Goal: Task Accomplishment & Management: Use online tool/utility

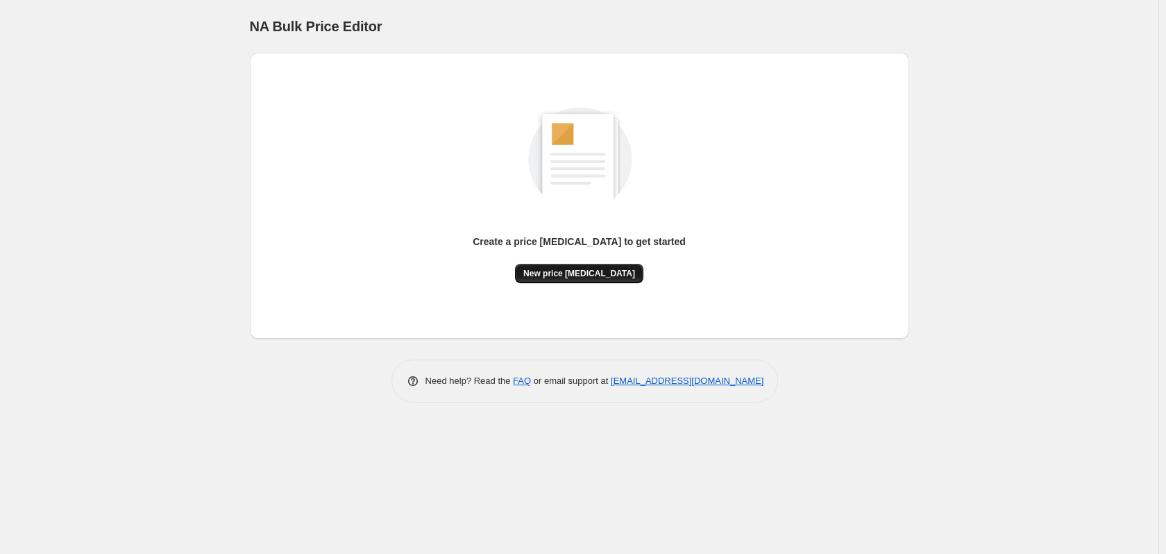
click at [563, 269] on span "New price [MEDICAL_DATA]" at bounding box center [579, 273] width 112 height 11
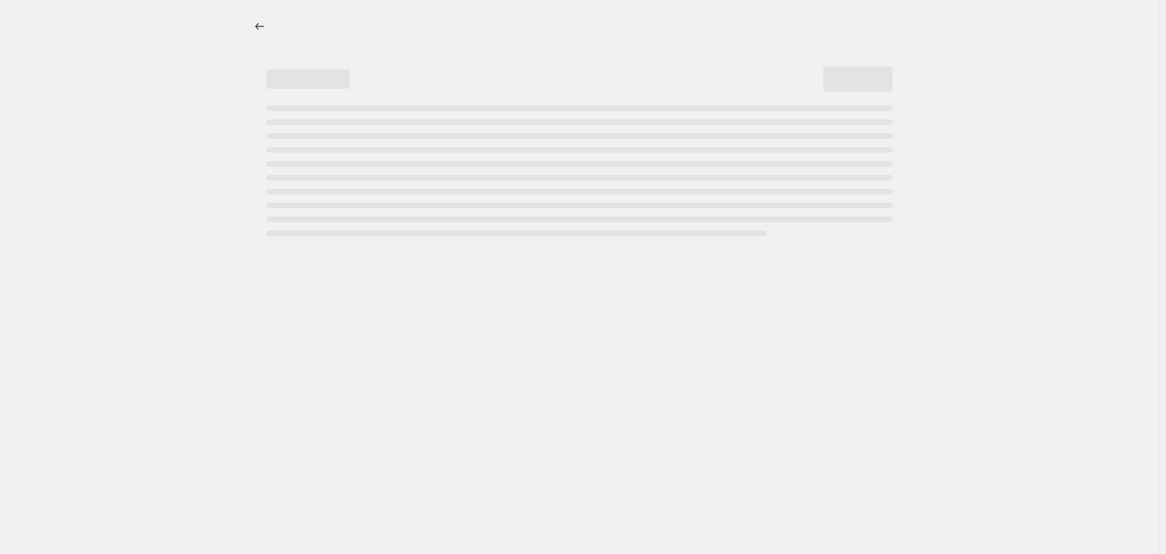
select select "percentage"
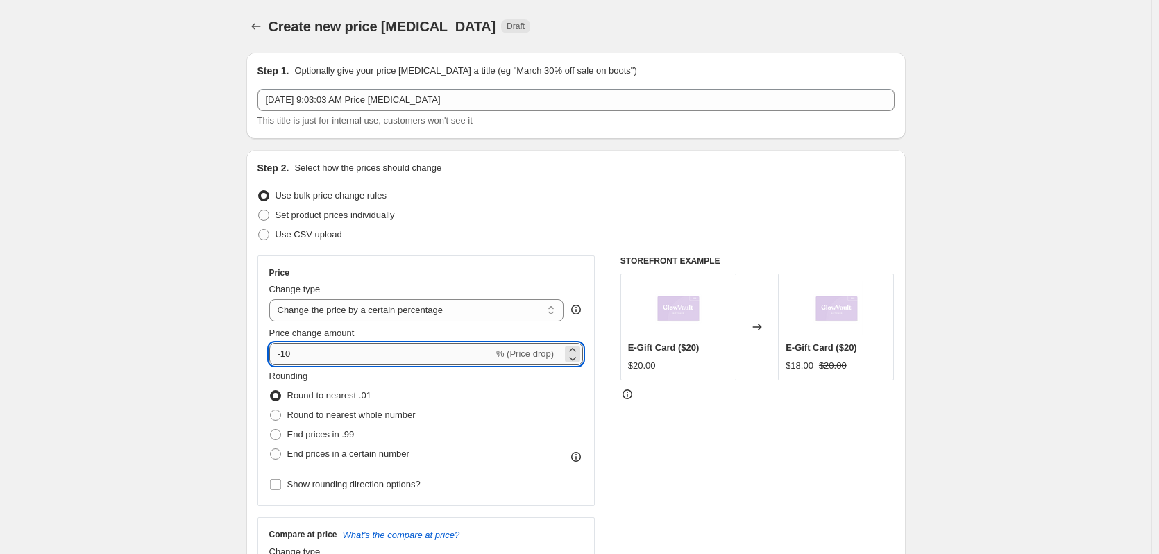
click at [337, 346] on input "-10" at bounding box center [381, 354] width 224 height 22
drag, startPoint x: 305, startPoint y: 351, endPoint x: 279, endPoint y: 351, distance: 26.4
click at [279, 351] on input "-10" at bounding box center [381, 354] width 224 height 22
type input "-20"
click at [281, 450] on span at bounding box center [275, 453] width 11 height 11
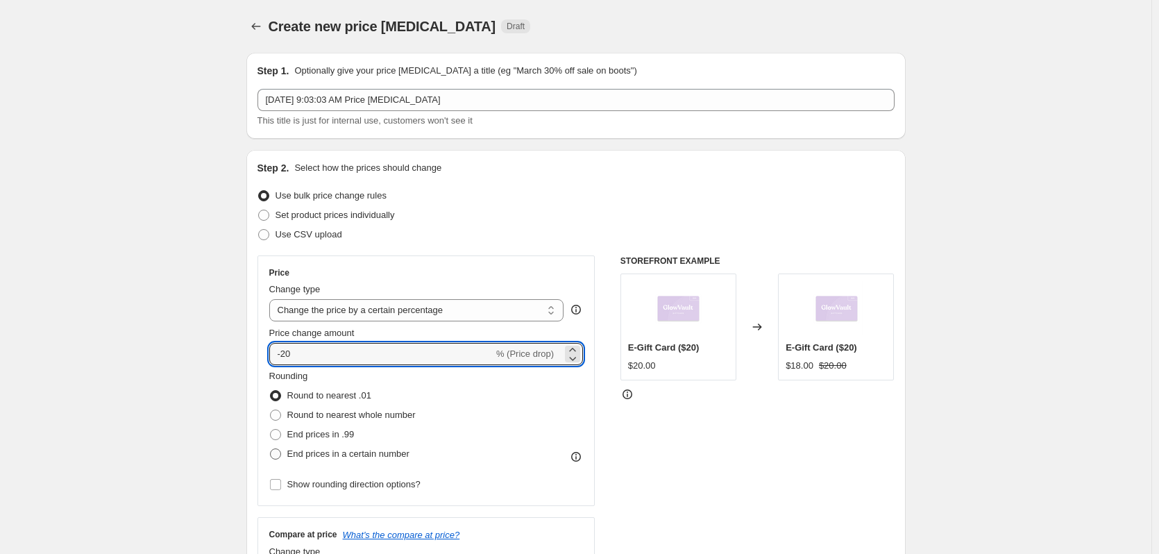
click at [271, 449] on input "End prices in a certain number" at bounding box center [270, 448] width 1 height 1
radio input "true"
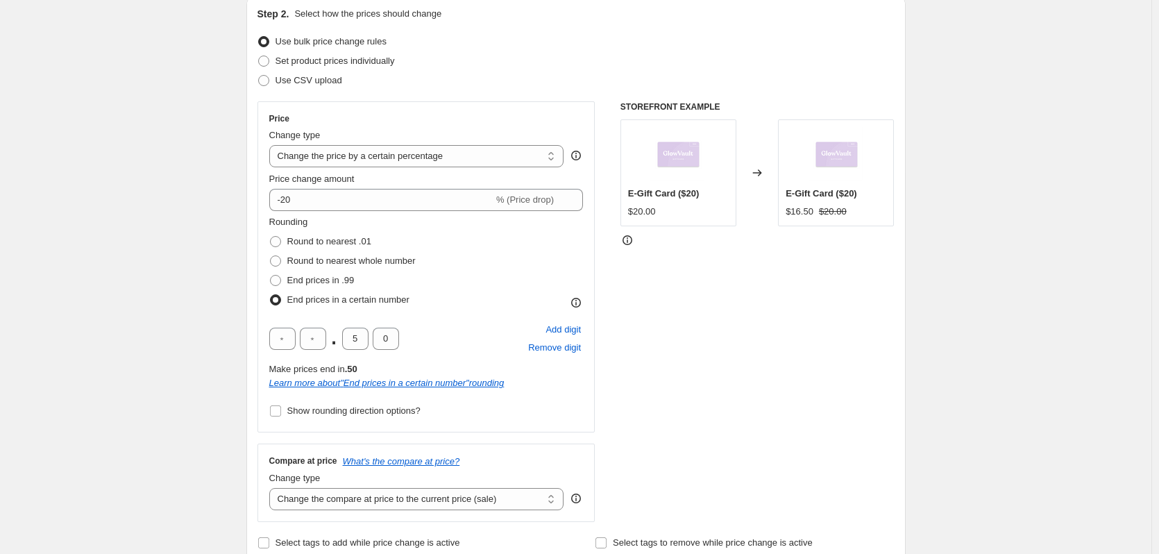
scroll to position [156, 0]
click at [280, 407] on input "Show rounding direction options?" at bounding box center [275, 408] width 11 height 11
checkbox input "true"
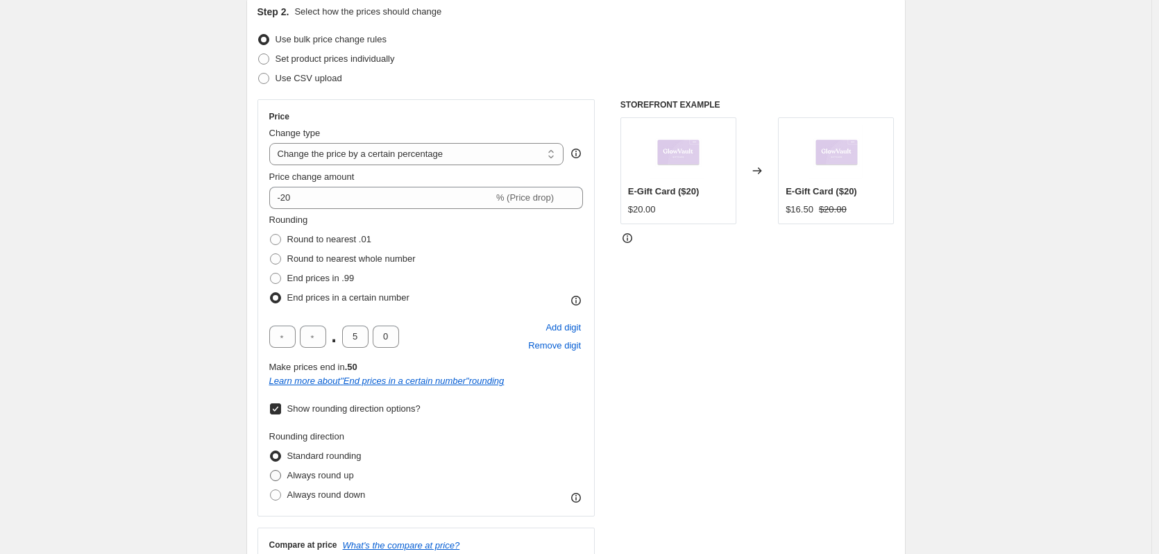
click at [280, 477] on span at bounding box center [275, 475] width 11 height 11
click at [271, 471] on input "Always round up" at bounding box center [270, 470] width 1 height 1
radio input "true"
drag, startPoint x: 353, startPoint y: 335, endPoint x: 405, endPoint y: 351, distance: 54.0
click at [398, 351] on div ". 5 0 Add digit Remove digit" at bounding box center [426, 337] width 314 height 36
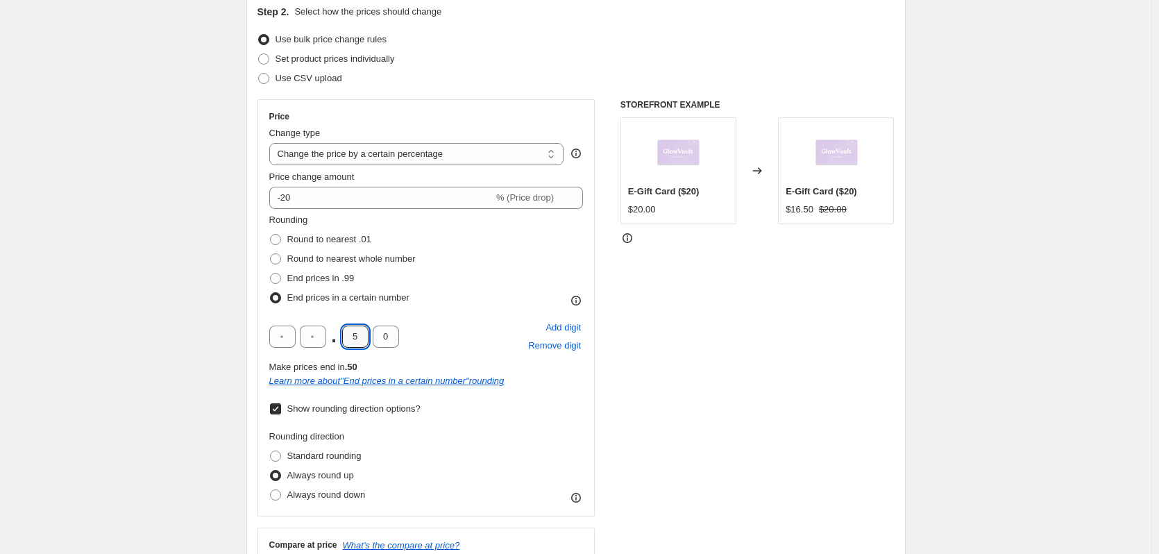
type input "9"
drag, startPoint x: 383, startPoint y: 339, endPoint x: 405, endPoint y: 342, distance: 21.7
click at [405, 342] on div ". 9 0 Add digit Remove digit" at bounding box center [426, 337] width 314 height 36
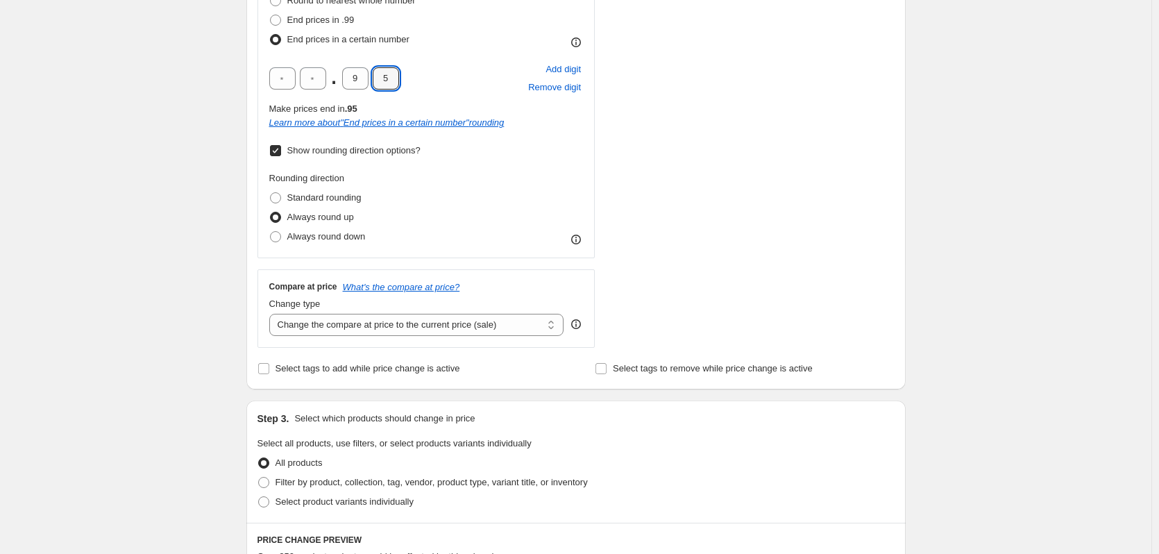
scroll to position [416, 0]
type input "5"
click at [355, 512] on div "Step 3. Select which products should change in price Select all products, use f…" at bounding box center [575, 459] width 659 height 122
click at [356, 501] on span "Select product variants individually" at bounding box center [345, 499] width 138 height 10
click at [259, 495] on input "Select product variants individually" at bounding box center [258, 494] width 1 height 1
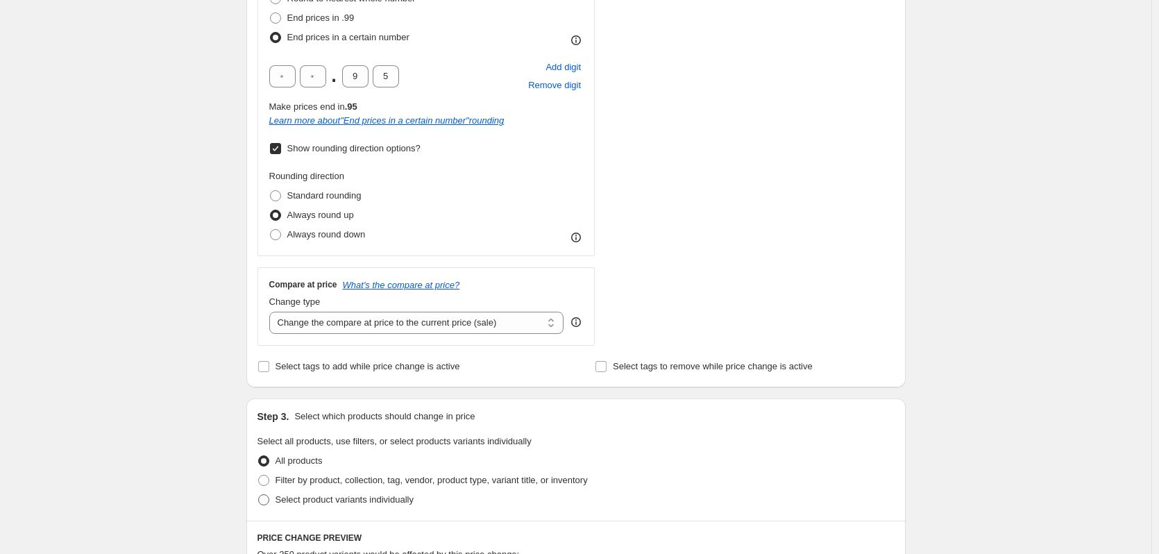
radio input "true"
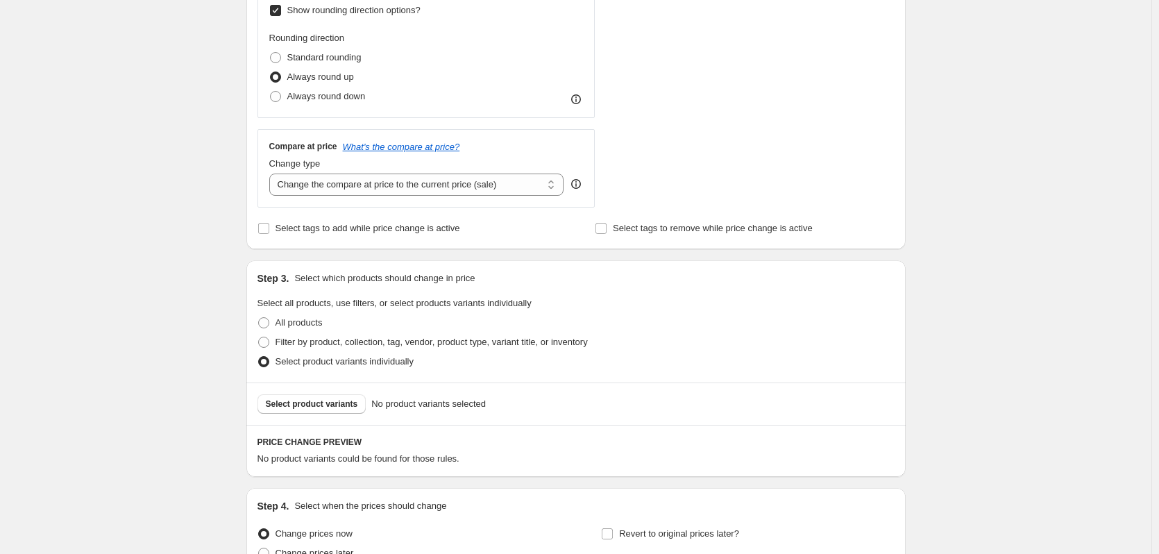
scroll to position [573, 0]
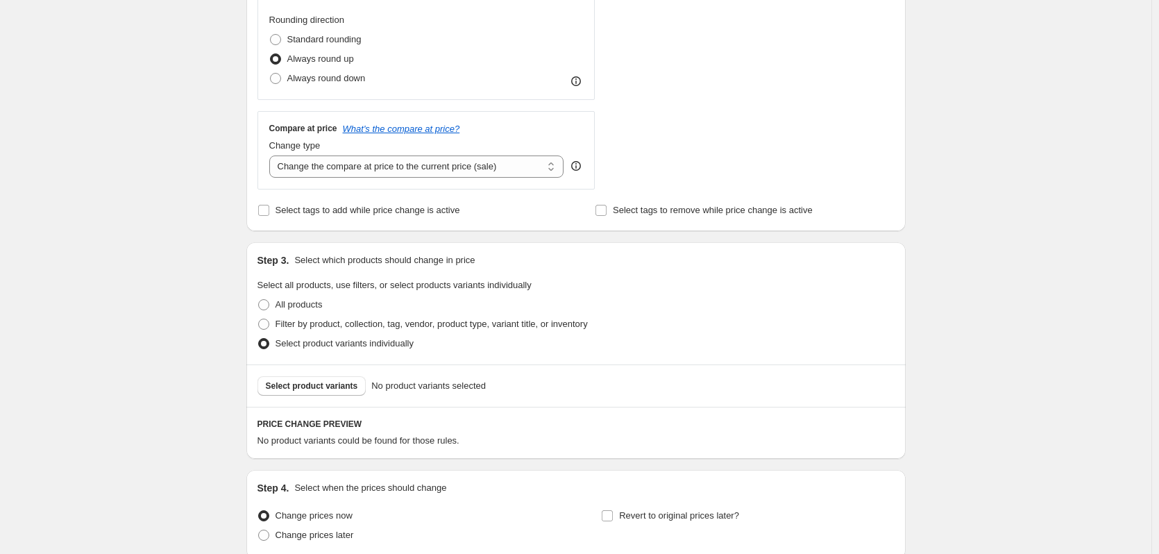
click at [343, 401] on div "Select product variants No product variants selected" at bounding box center [575, 385] width 659 height 42
click at [345, 394] on button "Select product variants" at bounding box center [312, 385] width 109 height 19
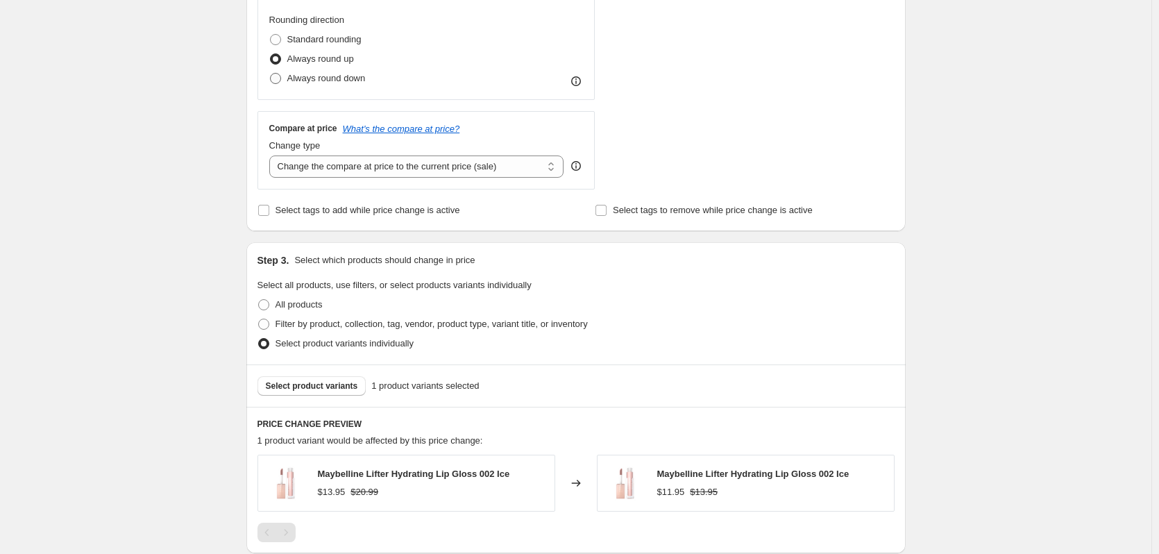
click at [272, 79] on span at bounding box center [275, 78] width 12 height 12
click at [271, 74] on input "Always round down" at bounding box center [270, 73] width 1 height 1
radio input "true"
click at [335, 389] on span "Select product variants" at bounding box center [312, 385] width 92 height 11
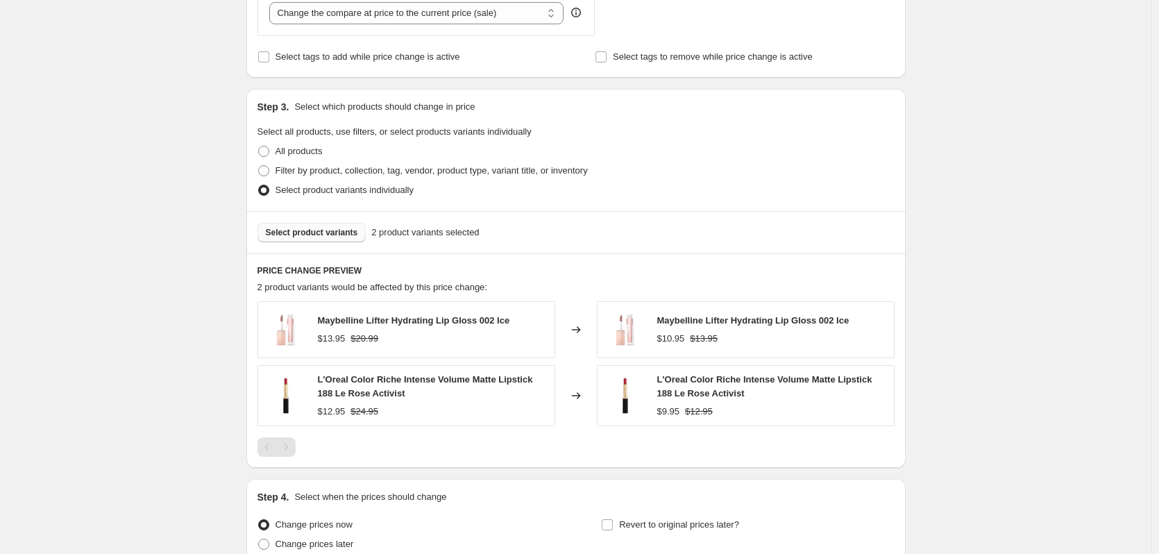
scroll to position [729, 0]
click at [320, 230] on span "Select product variants" at bounding box center [312, 229] width 92 height 11
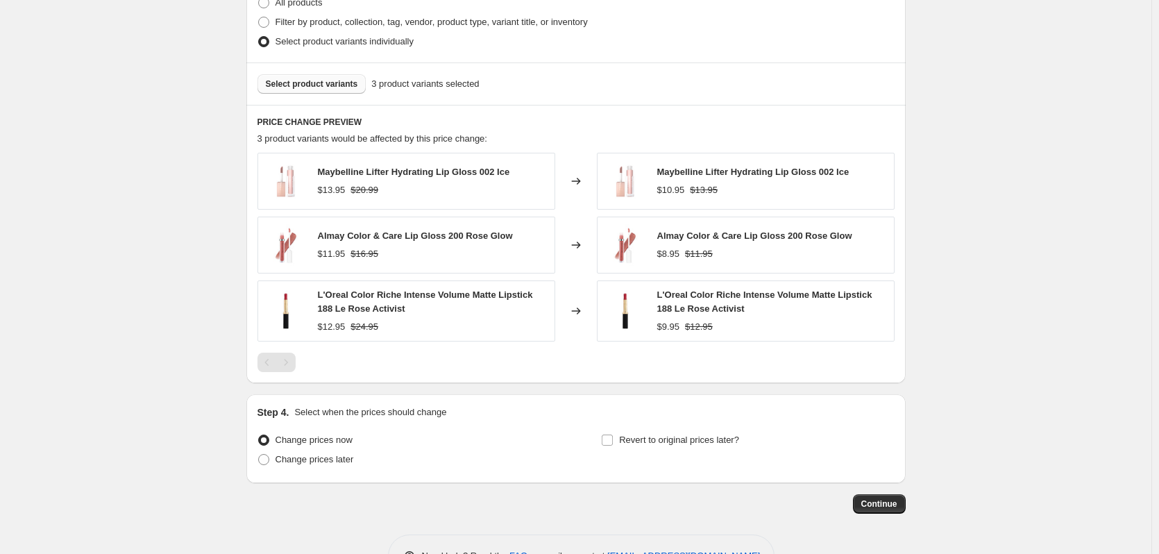
scroll to position [885, 0]
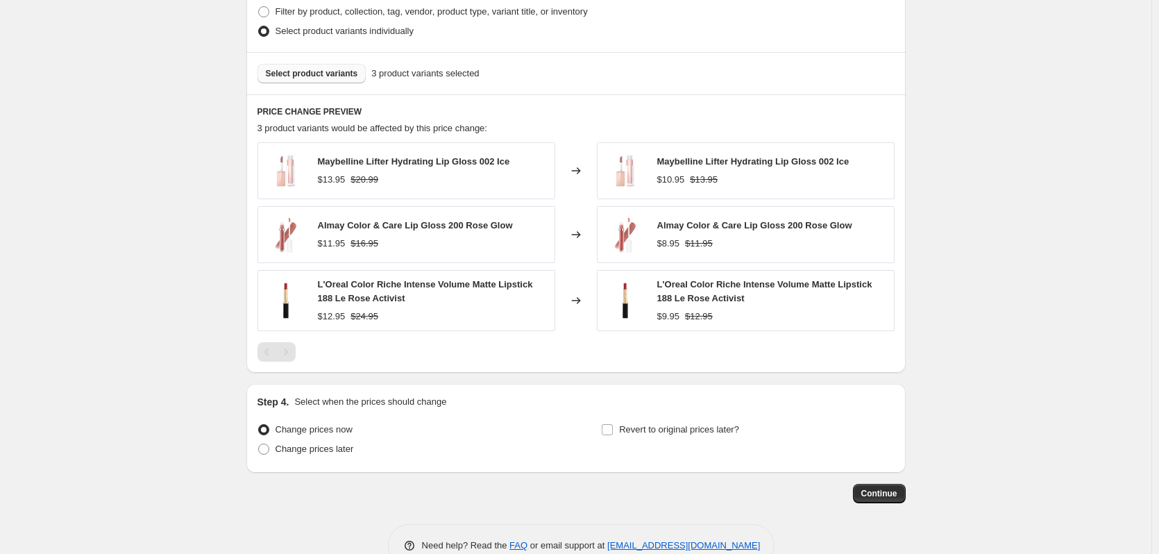
click at [335, 84] on div "Select product variants 3 product variants selected" at bounding box center [575, 73] width 659 height 42
click at [329, 76] on span "Select product variants" at bounding box center [312, 73] width 92 height 11
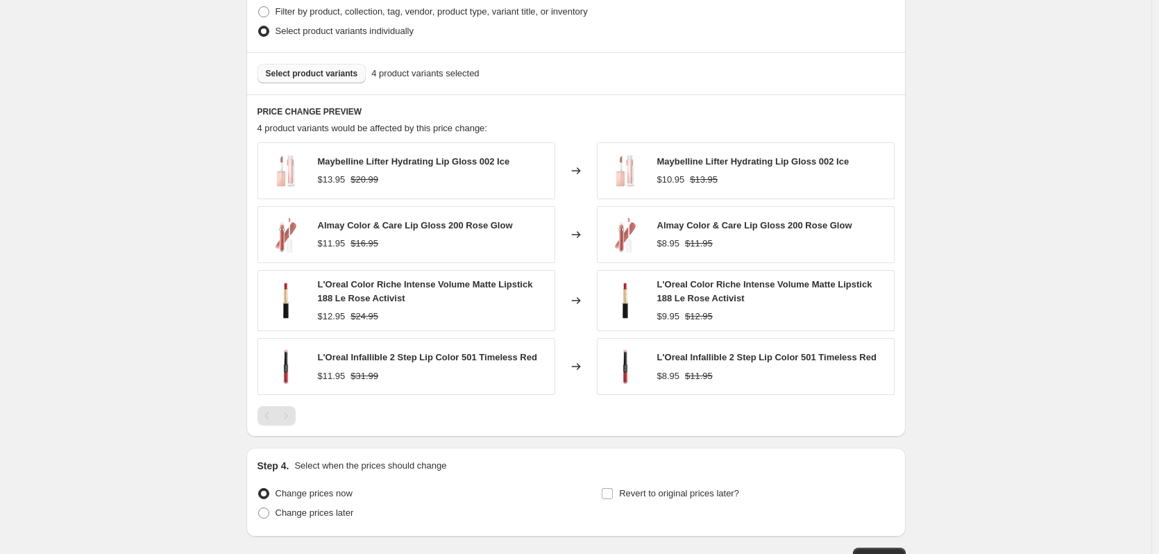
click at [341, 77] on span "Select product variants" at bounding box center [312, 73] width 92 height 11
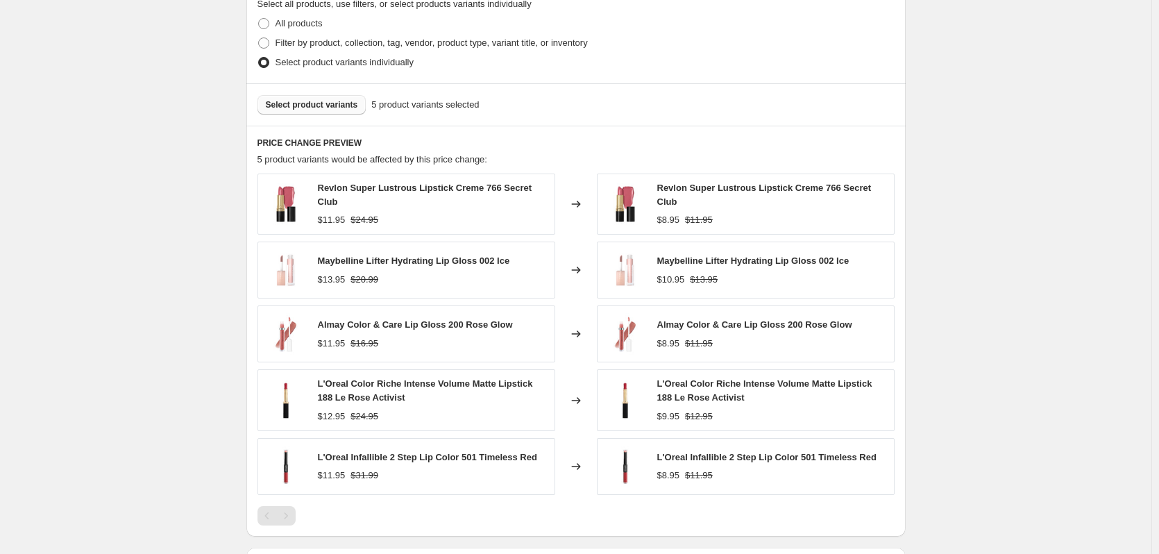
scroll to position [850, 0]
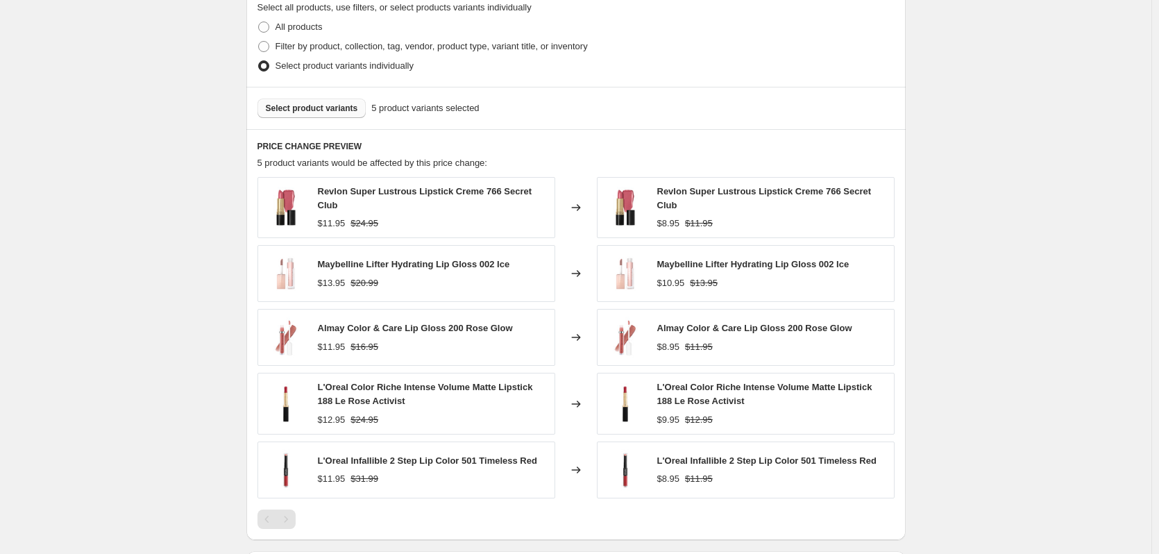
click at [338, 118] on button "Select product variants" at bounding box center [312, 108] width 109 height 19
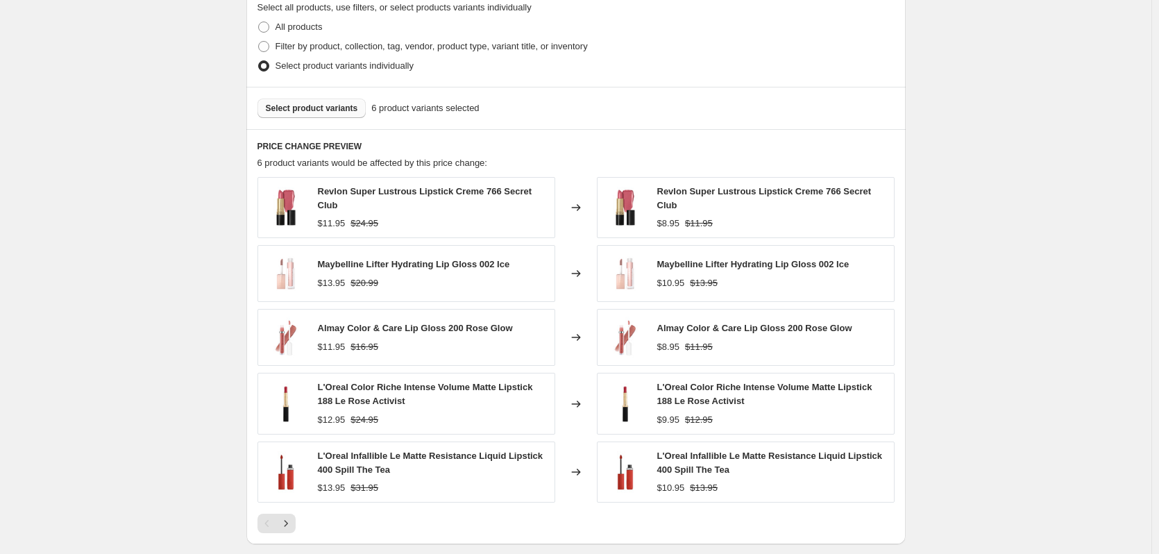
click at [342, 117] on button "Select product variants" at bounding box center [312, 108] width 109 height 19
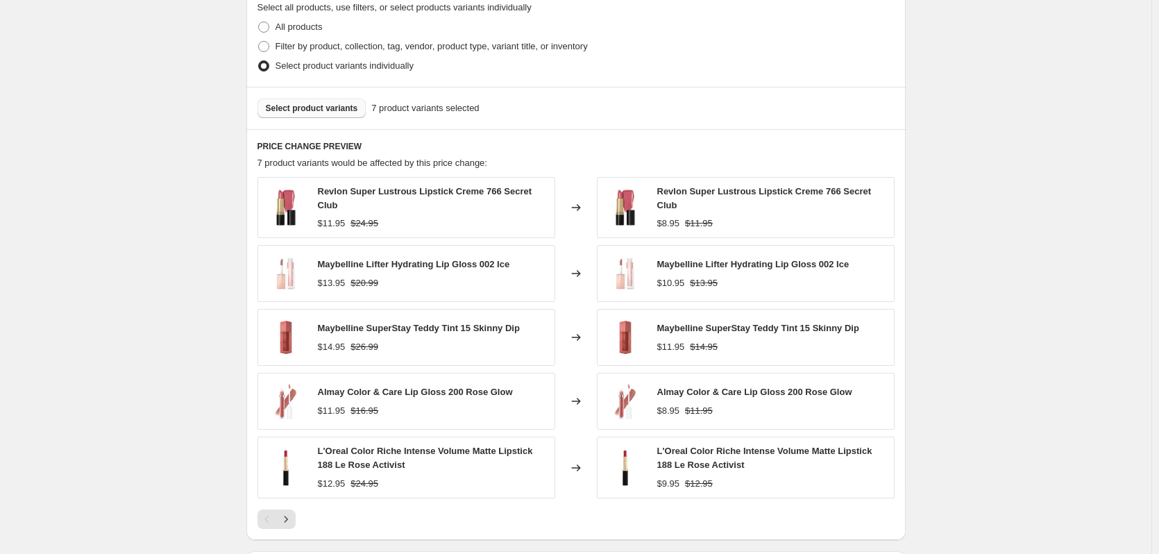
click at [332, 108] on span "Select product variants" at bounding box center [312, 108] width 92 height 11
click at [314, 110] on span "Select product variants" at bounding box center [312, 108] width 92 height 11
click at [330, 103] on button "Select product variants" at bounding box center [312, 108] width 109 height 19
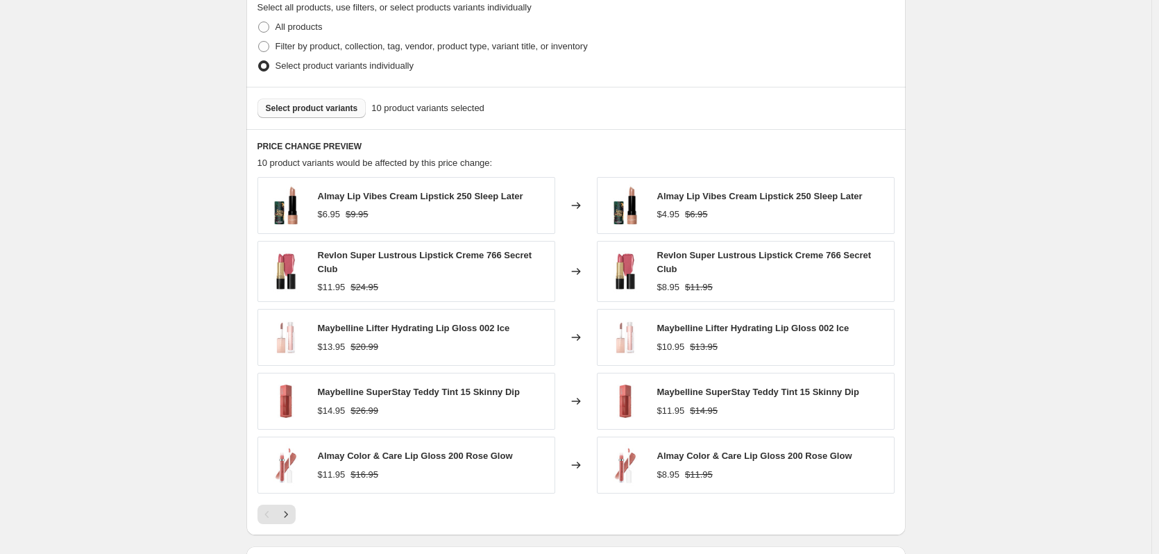
click at [287, 112] on span "Select product variants" at bounding box center [312, 108] width 92 height 11
click at [287, 508] on icon "Next" at bounding box center [286, 514] width 14 height 14
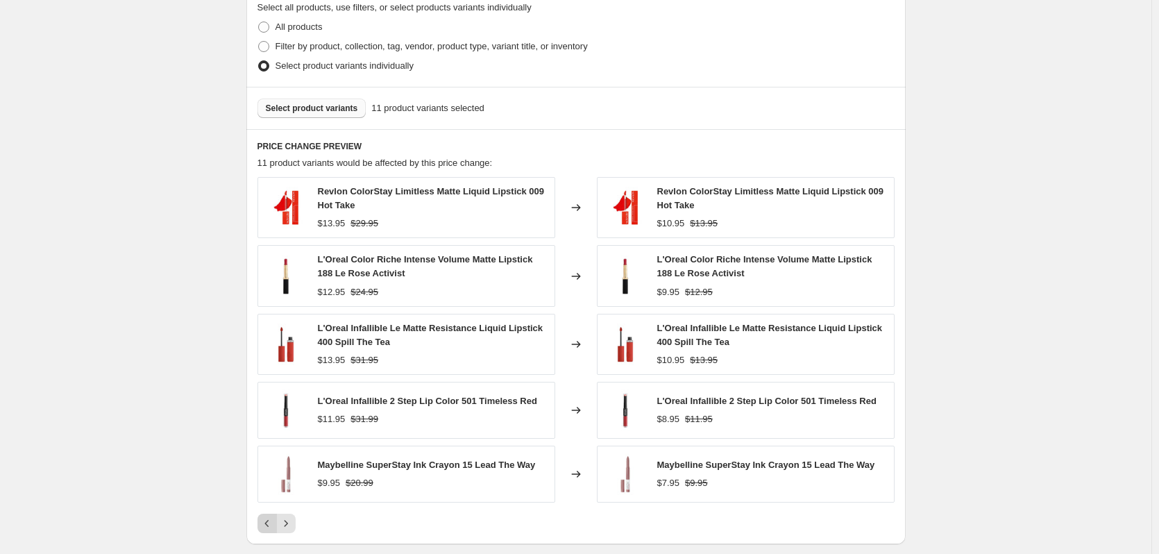
click at [272, 525] on icon "Previous" at bounding box center [267, 523] width 14 height 14
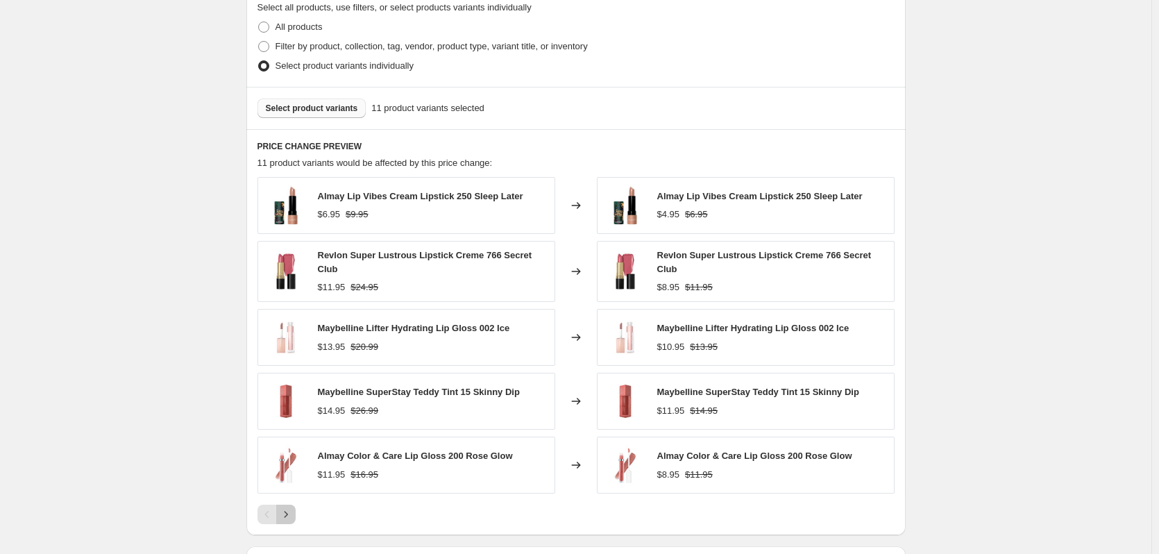
click at [293, 514] on icon "Next" at bounding box center [286, 514] width 14 height 14
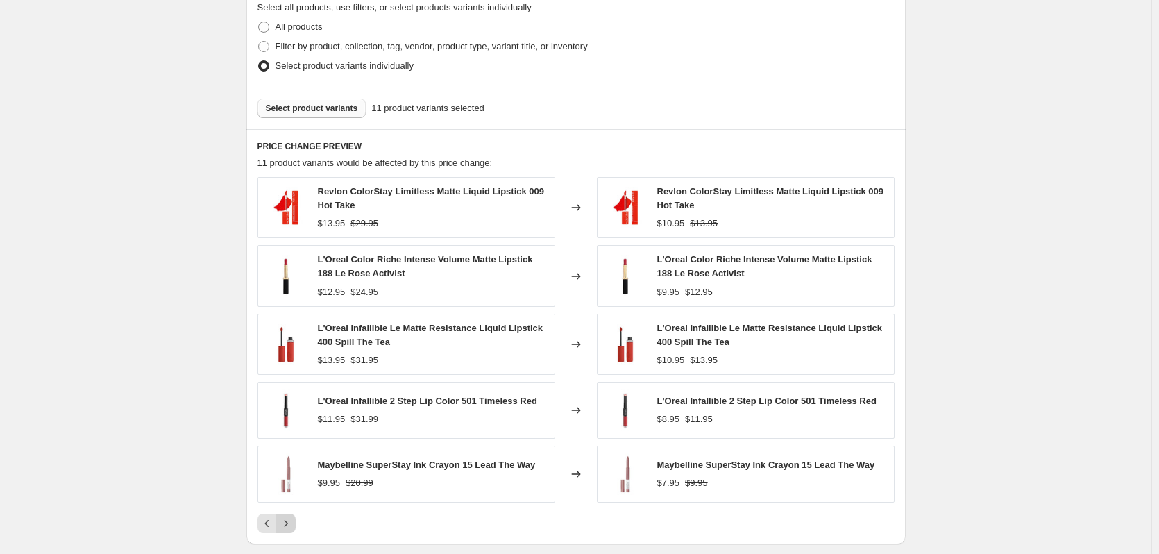
click at [293, 519] on icon "Next" at bounding box center [286, 523] width 14 height 14
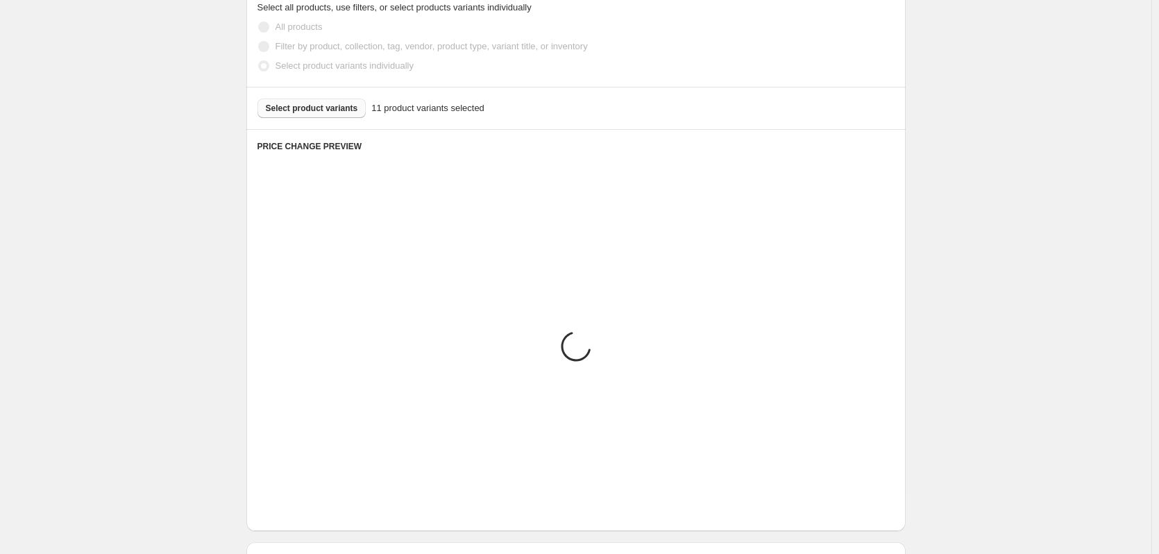
scroll to position [788, 0]
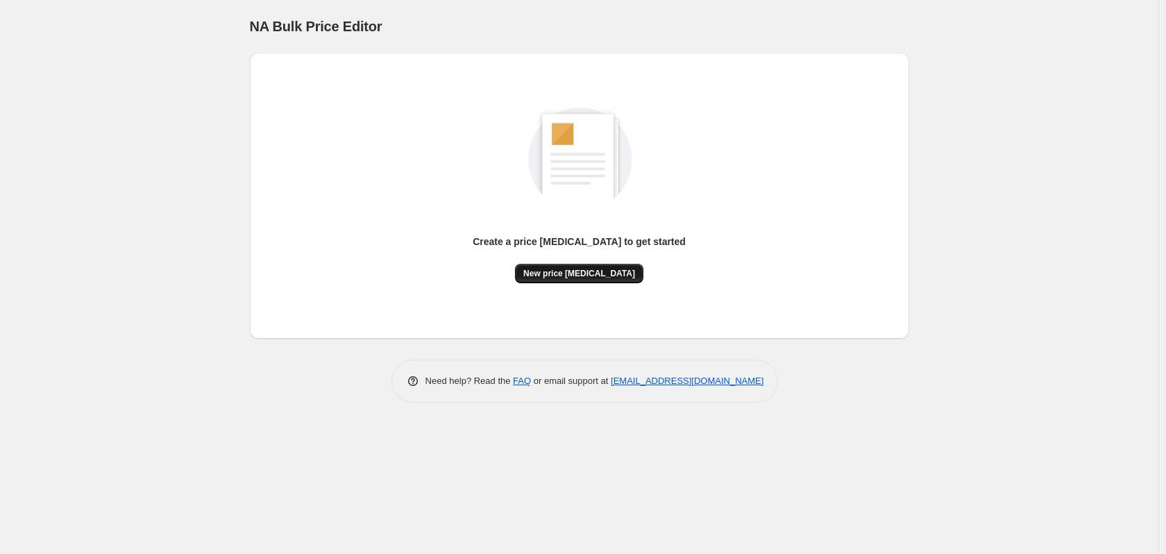
click at [531, 282] on button "New price [MEDICAL_DATA]" at bounding box center [579, 273] width 128 height 19
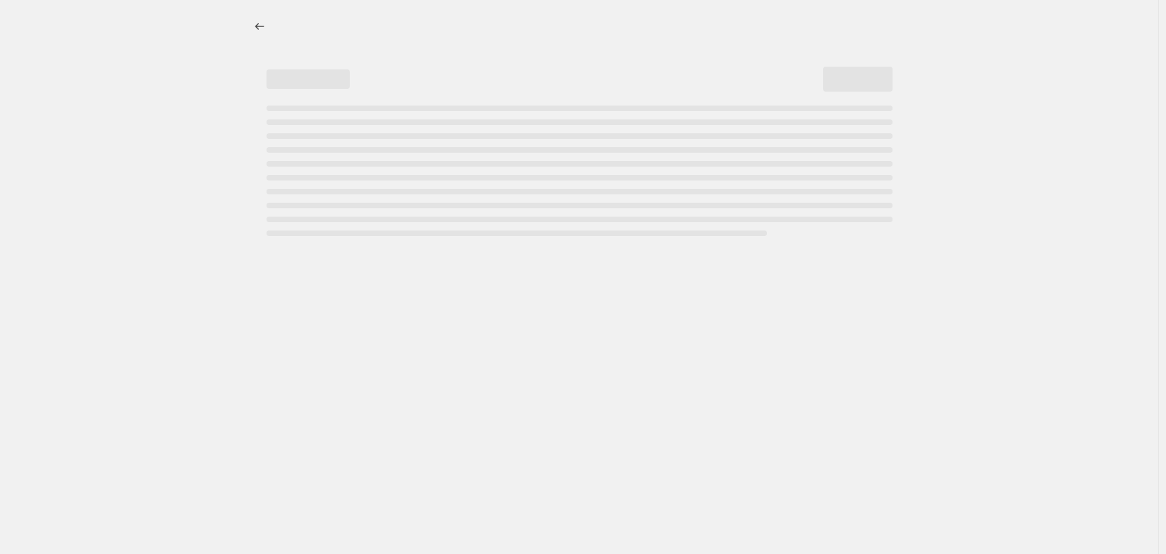
select select "percentage"
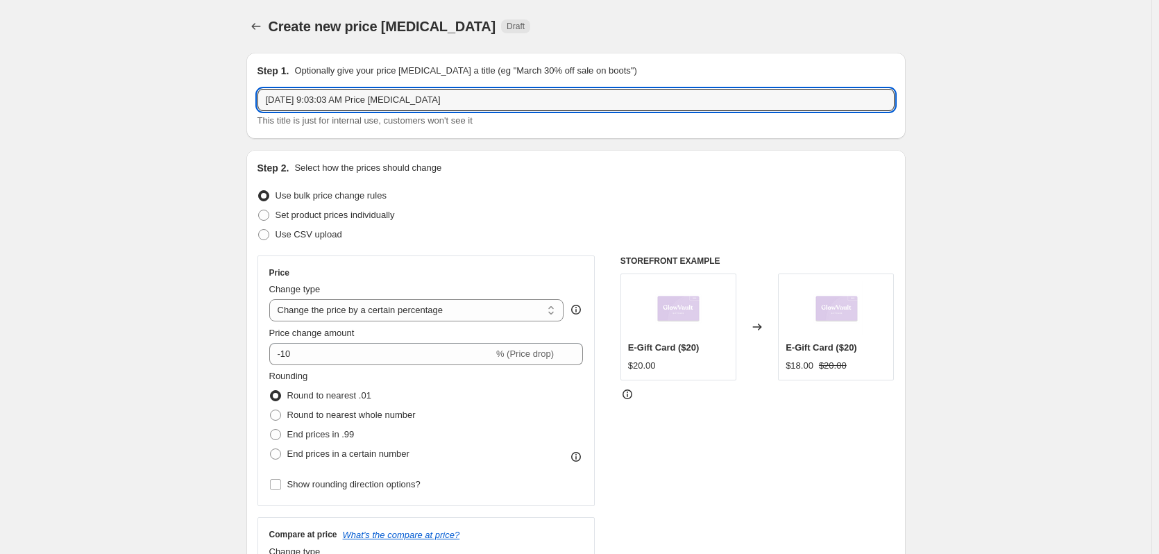
drag, startPoint x: 471, startPoint y: 101, endPoint x: 239, endPoint y: 100, distance: 231.8
type input "Liptember - 20% Down"
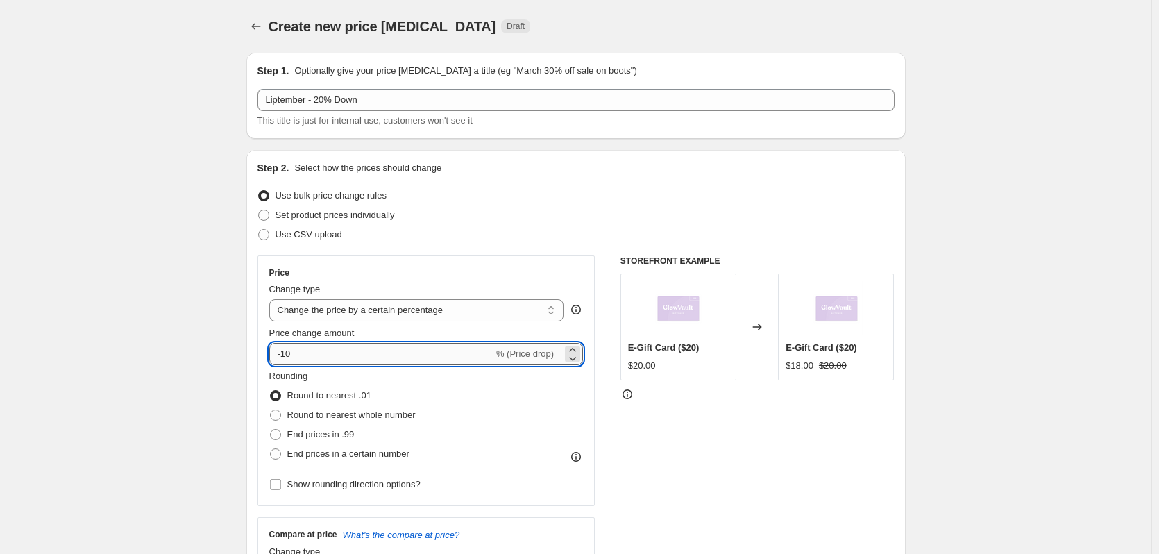
click at [339, 359] on input "-10" at bounding box center [381, 354] width 224 height 22
type input "-1"
type input "-20"
click at [325, 453] on span "End prices in a certain number" at bounding box center [348, 453] width 122 height 10
click at [271, 449] on input "End prices in a certain number" at bounding box center [270, 448] width 1 height 1
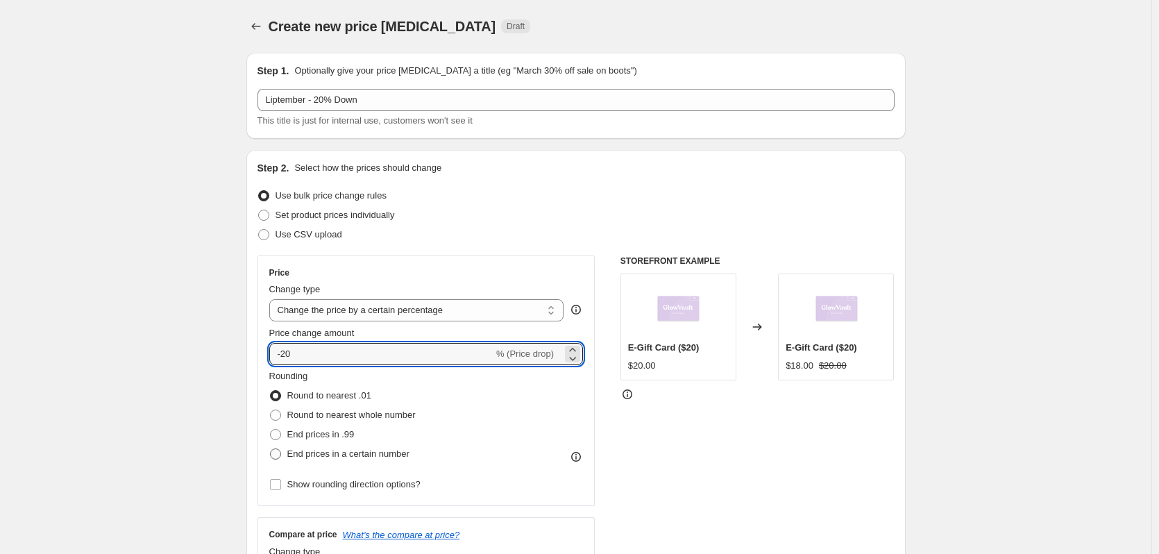
radio input "true"
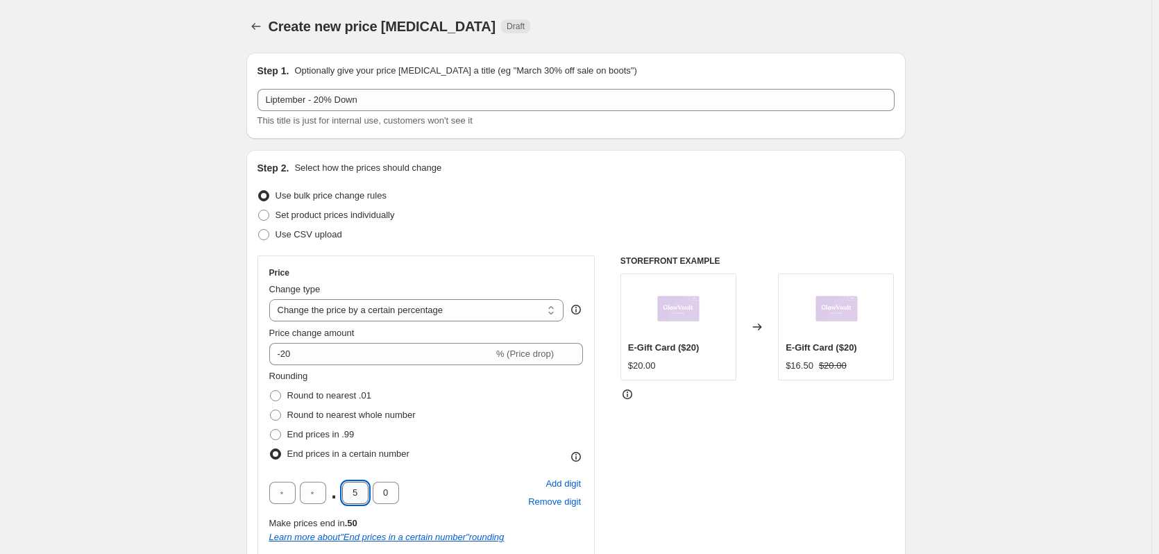
drag, startPoint x: 354, startPoint y: 489, endPoint x: 367, endPoint y: 495, distance: 14.6
click at [365, 494] on input "5" at bounding box center [355, 493] width 26 height 22
type input "9"
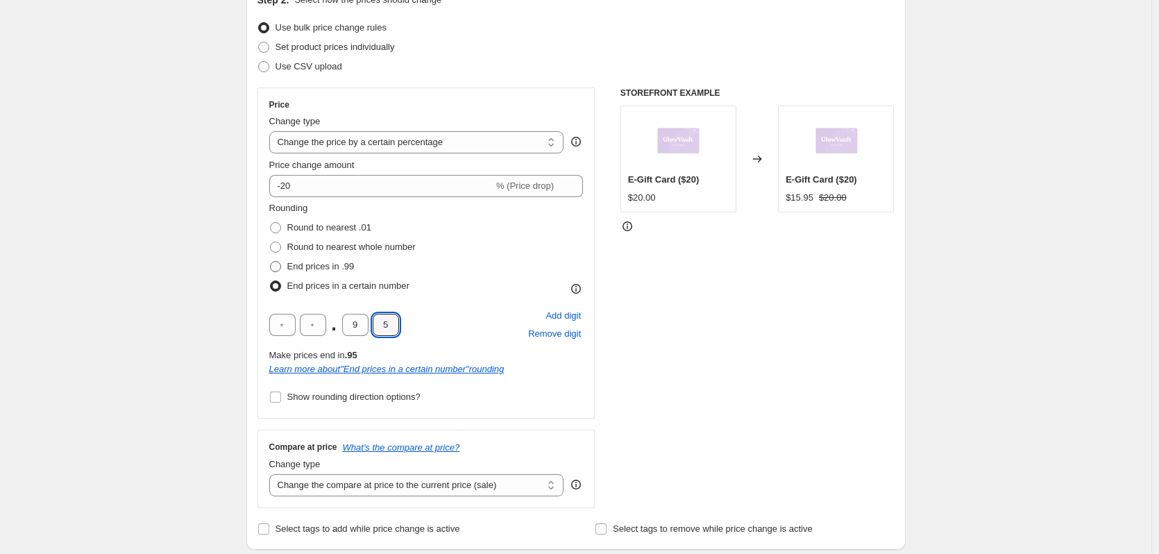
scroll to position [174, 0]
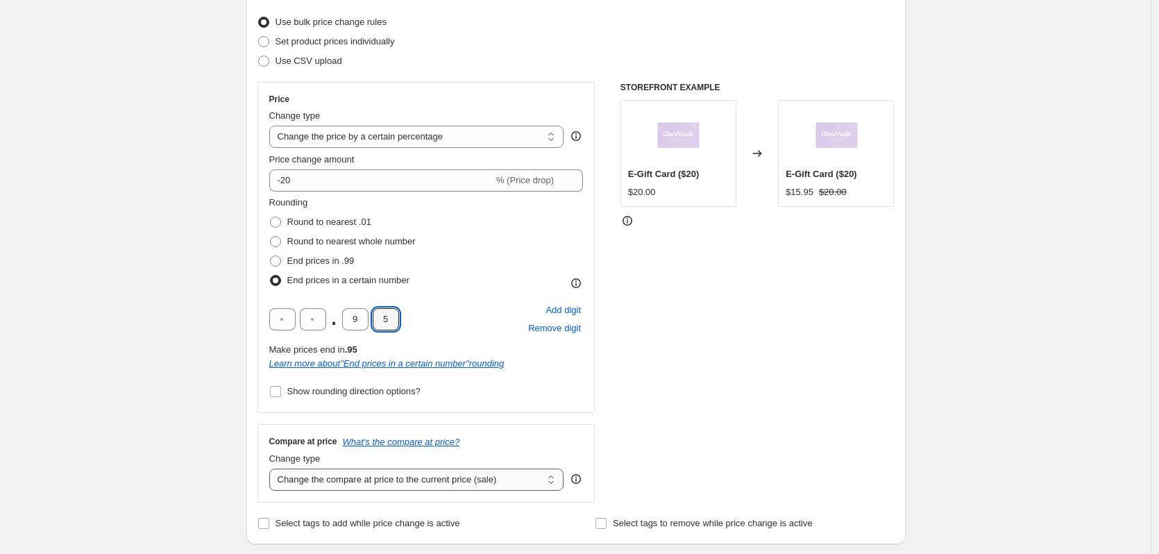
type input "5"
click at [362, 487] on select "Change the compare at price to the current price (sale) Change the compare at p…" at bounding box center [416, 480] width 295 height 22
select select "no_change"
click at [272, 469] on select "Change the compare at price to the current price (sale) Change the compare at p…" at bounding box center [416, 480] width 295 height 22
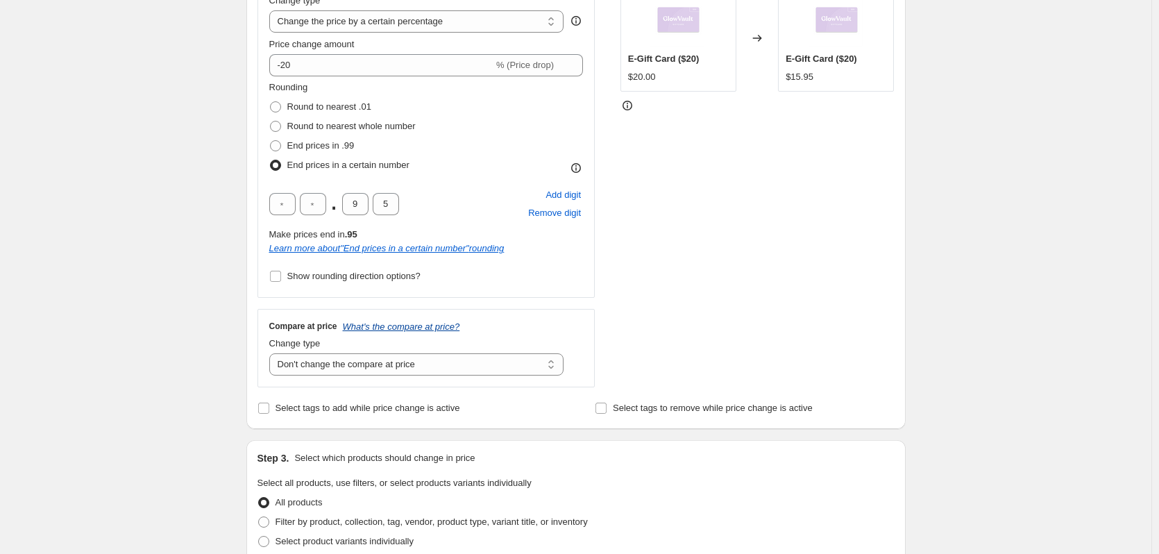
scroll to position [295, 0]
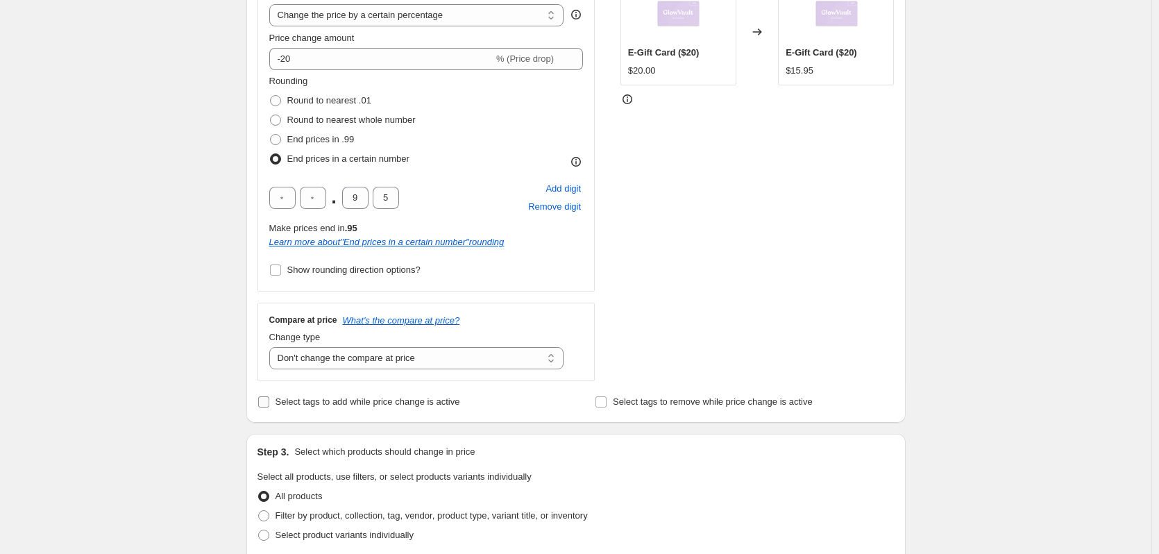
click at [269, 407] on input "Select tags to add while price change is active" at bounding box center [263, 401] width 11 height 11
checkbox input "true"
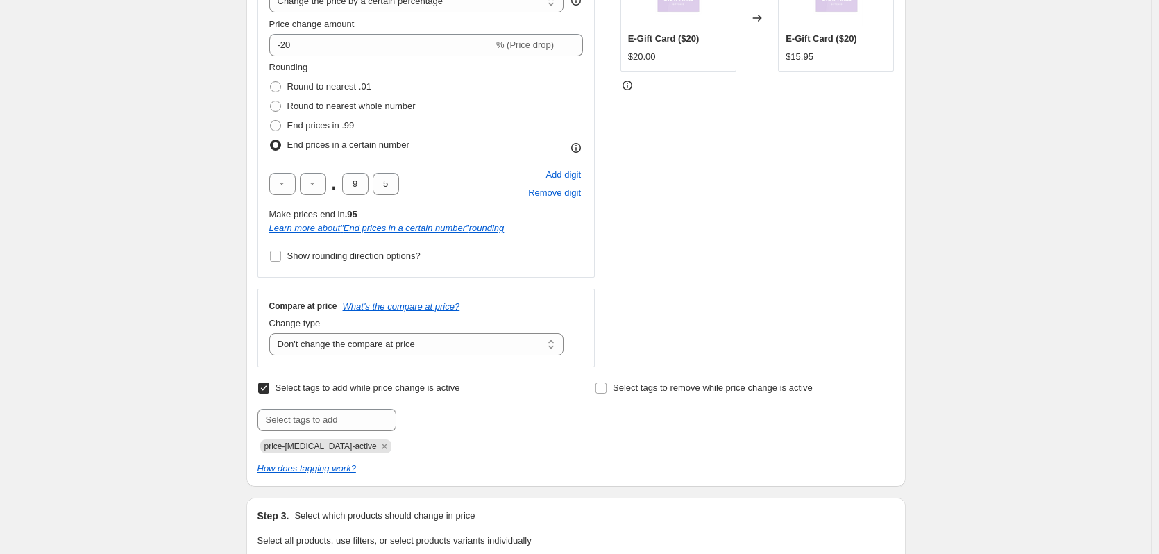
scroll to position [312, 0]
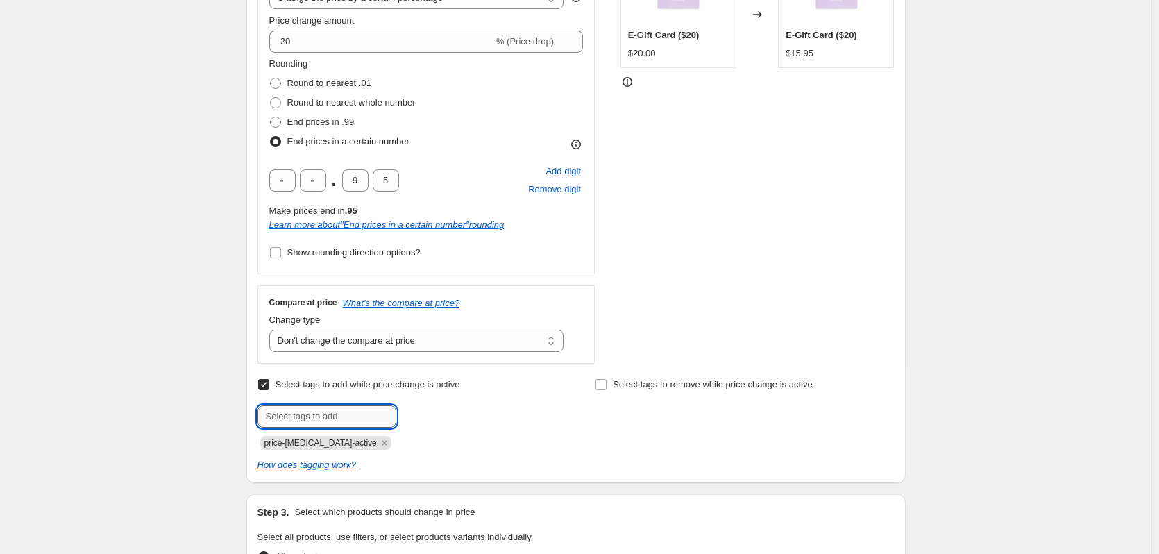
click at [289, 425] on input "text" at bounding box center [327, 416] width 139 height 22
type input "Sale"
click at [435, 410] on button "Add Sale" at bounding box center [426, 414] width 52 height 19
click at [348, 413] on input "text" at bounding box center [327, 416] width 139 height 22
type input "LPTRD"
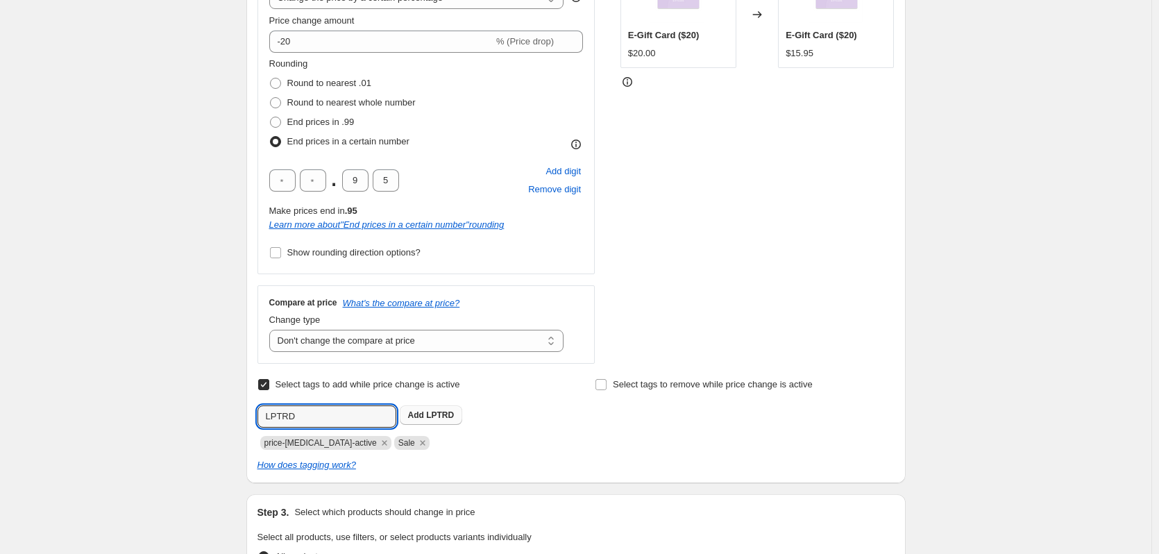
click at [424, 411] on b "Add" at bounding box center [416, 415] width 16 height 10
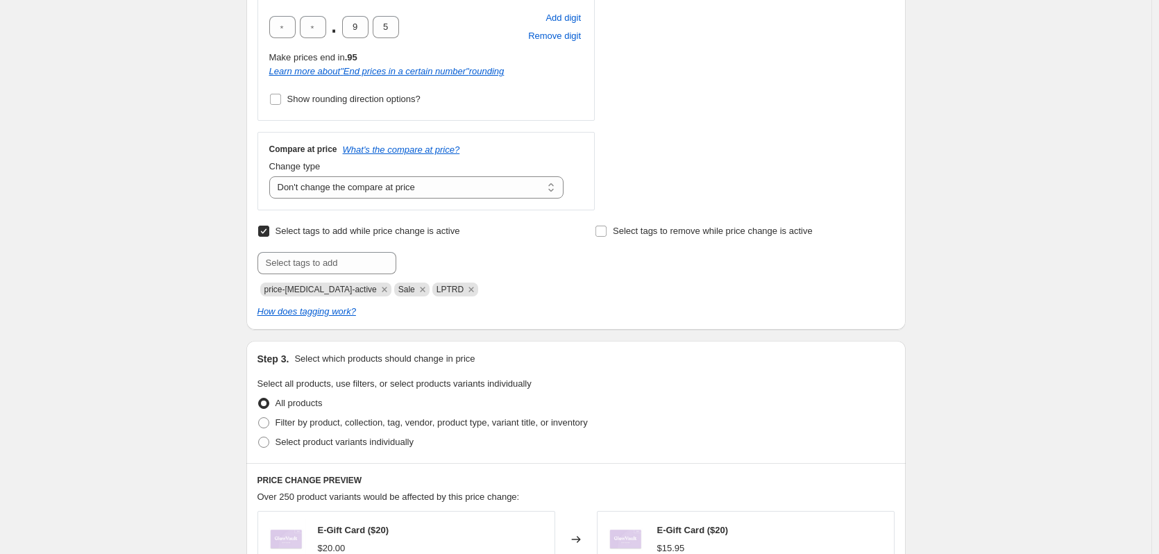
scroll to position [503, 0]
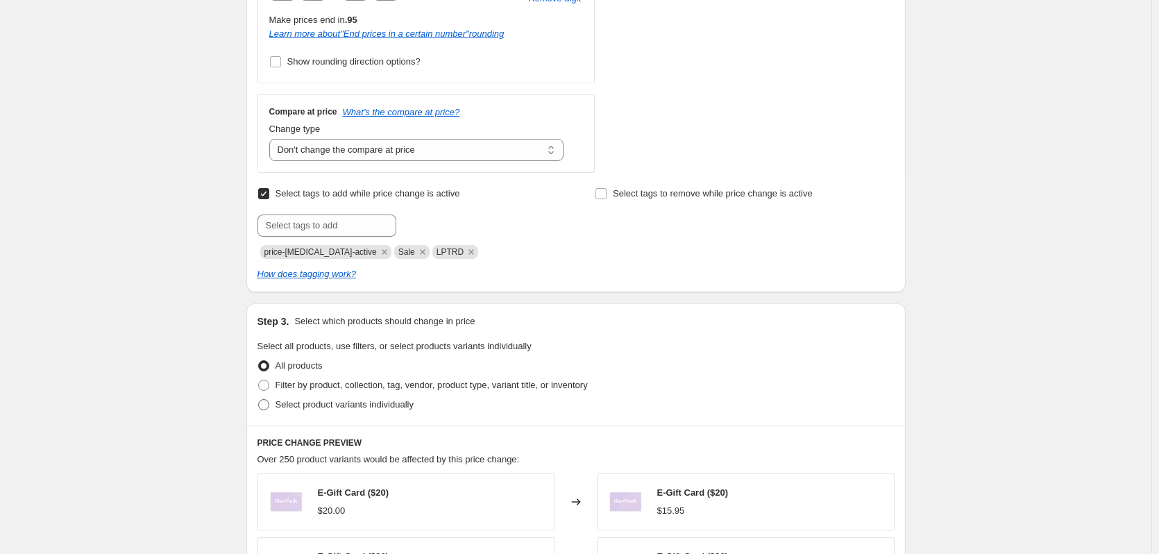
click at [375, 410] on span "Select product variants individually" at bounding box center [345, 404] width 138 height 10
click at [259, 400] on input "Select product variants individually" at bounding box center [258, 399] width 1 height 1
radio input "true"
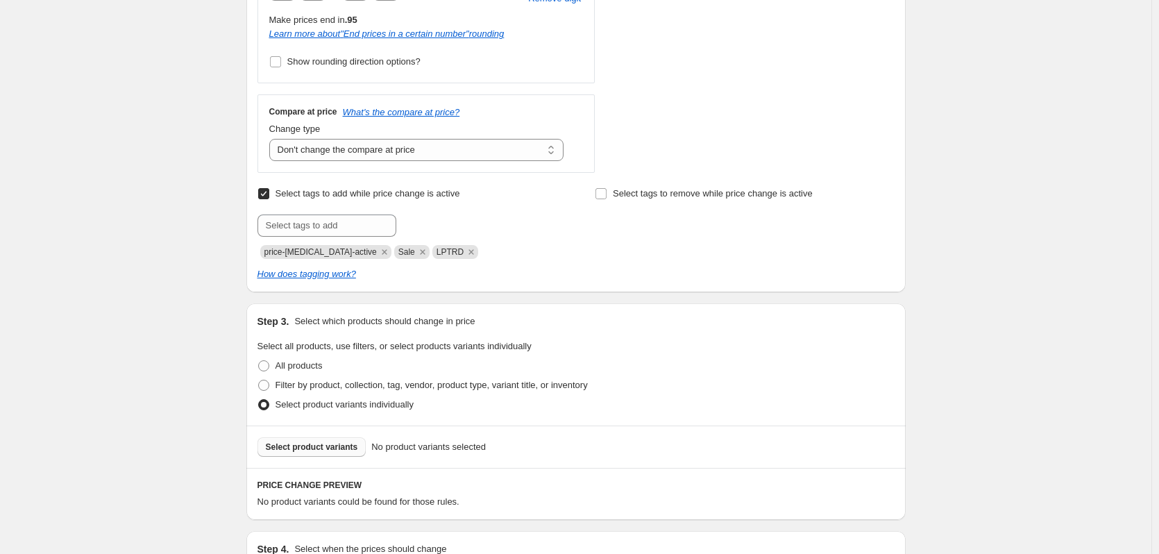
click at [336, 444] on span "Select product variants" at bounding box center [312, 446] width 92 height 11
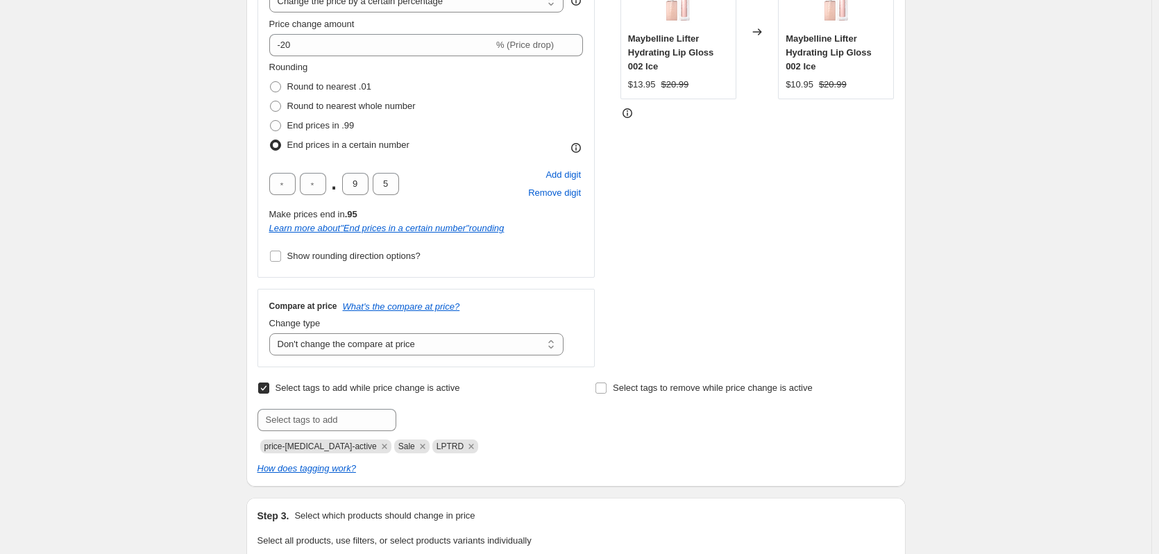
scroll to position [312, 0]
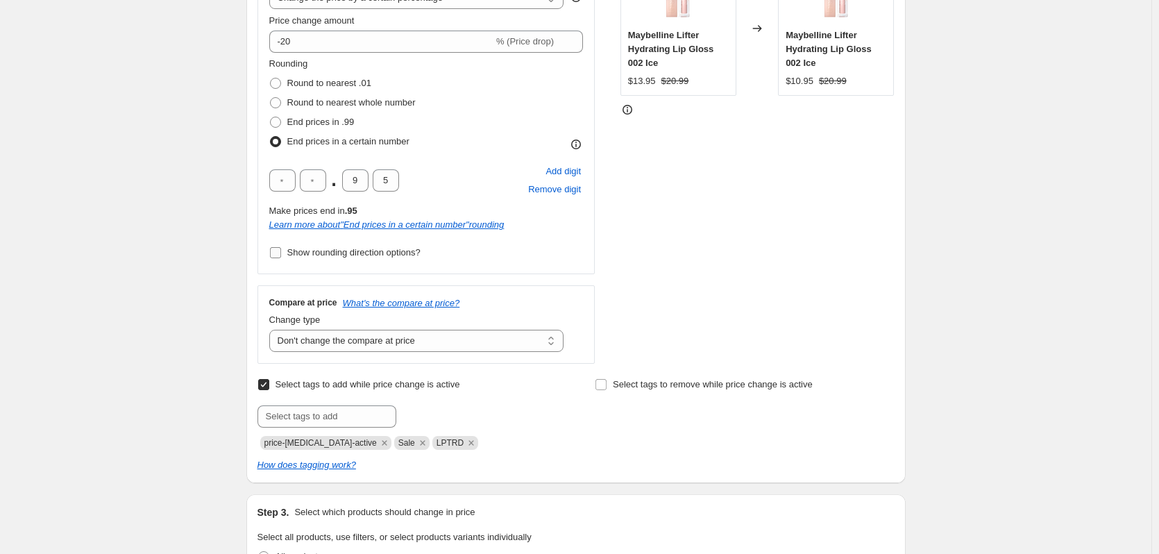
click at [362, 254] on span "Show rounding direction options?" at bounding box center [353, 252] width 133 height 10
click at [281, 254] on input "Show rounding direction options?" at bounding box center [275, 252] width 11 height 11
checkbox input "true"
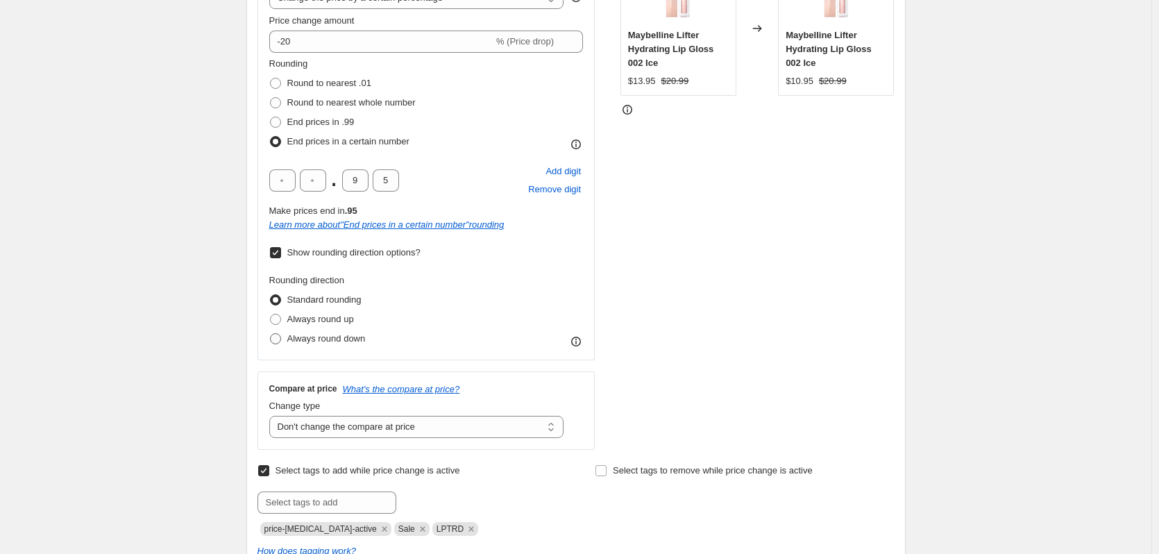
click at [339, 333] on span "Always round down" at bounding box center [326, 338] width 78 height 10
click at [271, 333] on input "Always round down" at bounding box center [270, 333] width 1 height 1
radio input "true"
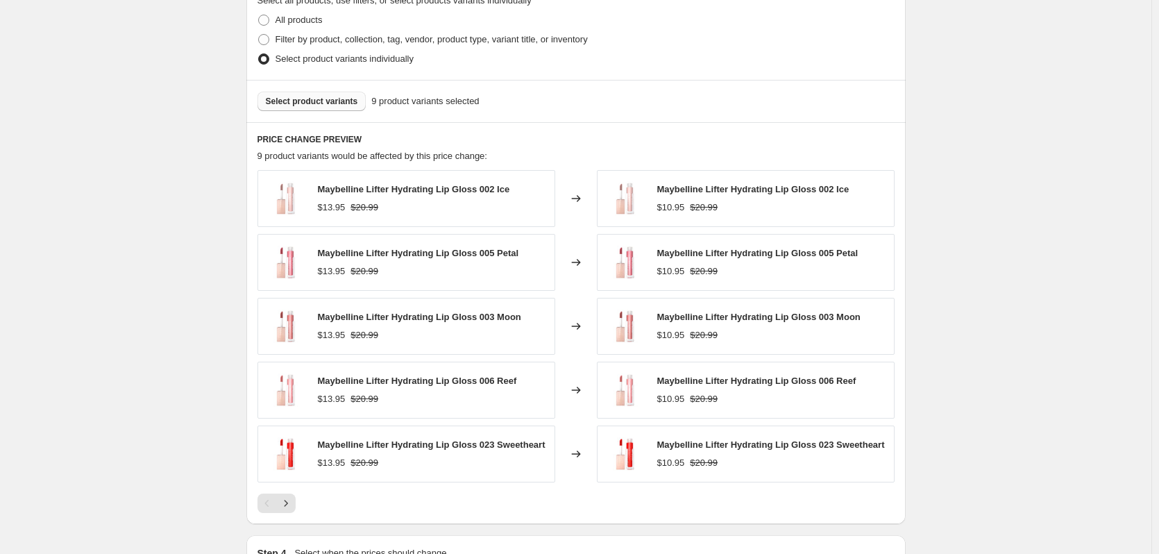
scroll to position [937, 0]
click at [302, 93] on button "Select product variants" at bounding box center [312, 99] width 109 height 19
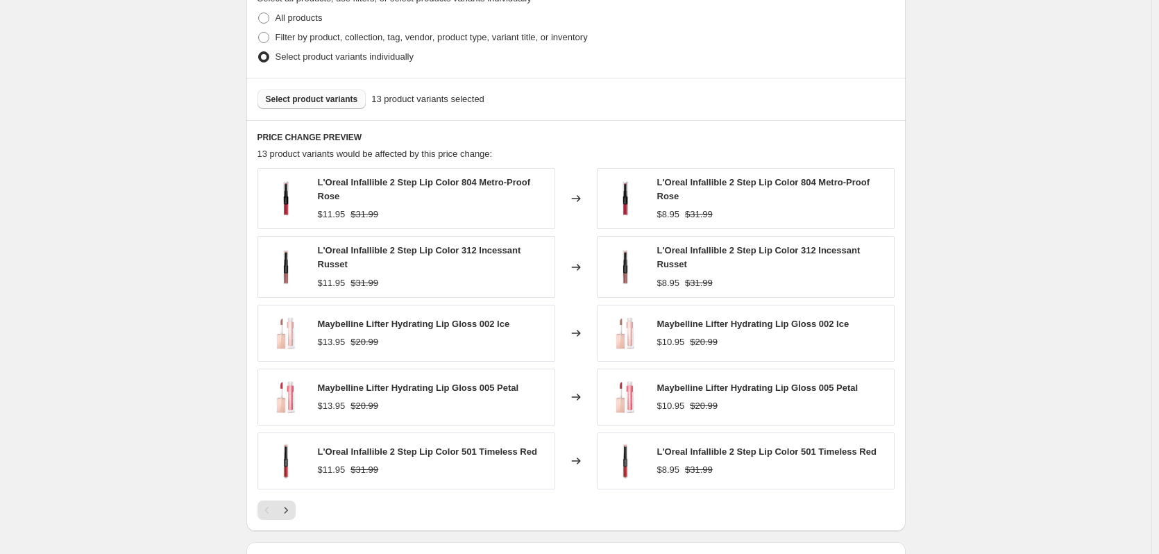
click at [326, 108] on button "Select product variants" at bounding box center [312, 99] width 109 height 19
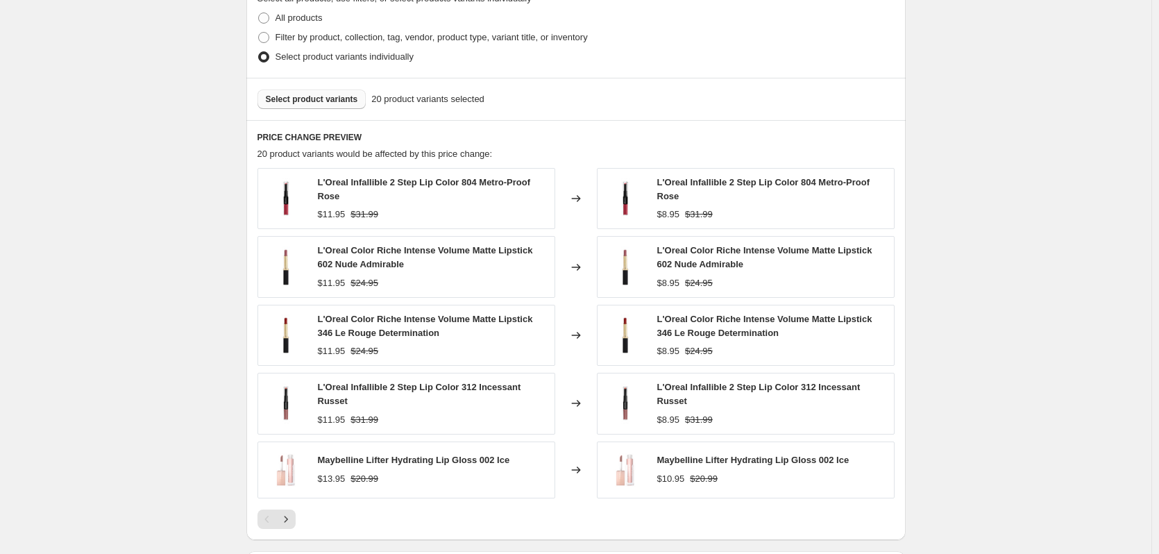
click at [287, 104] on span "Select product variants" at bounding box center [312, 99] width 92 height 11
click at [313, 94] on span "Select product variants" at bounding box center [312, 99] width 92 height 11
click at [298, 102] on span "Select product variants" at bounding box center [312, 99] width 92 height 11
click at [330, 103] on span "Select product variants" at bounding box center [312, 99] width 92 height 11
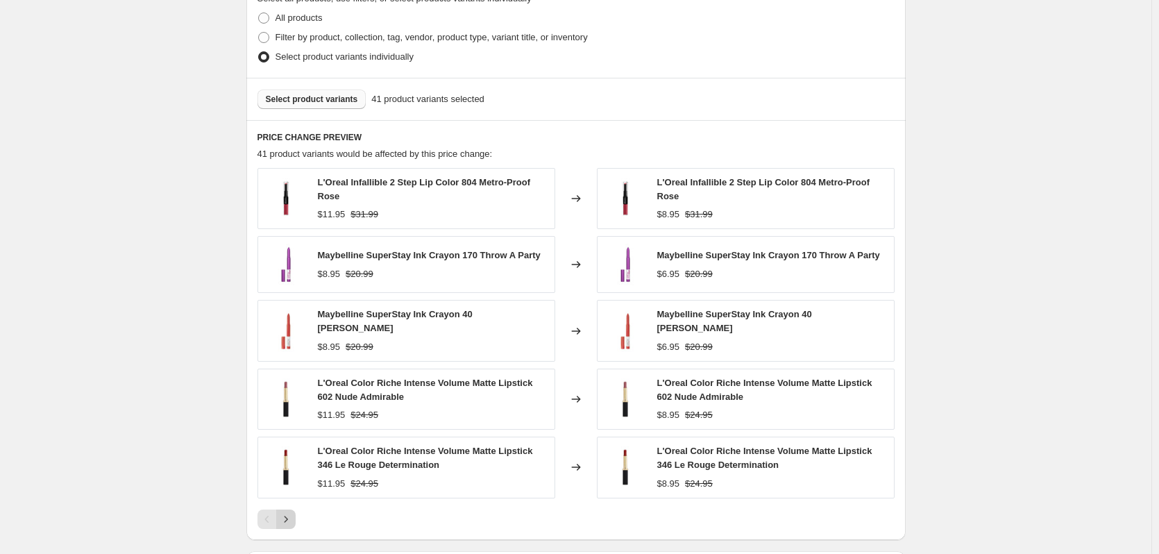
click at [289, 512] on icon "Next" at bounding box center [286, 519] width 14 height 14
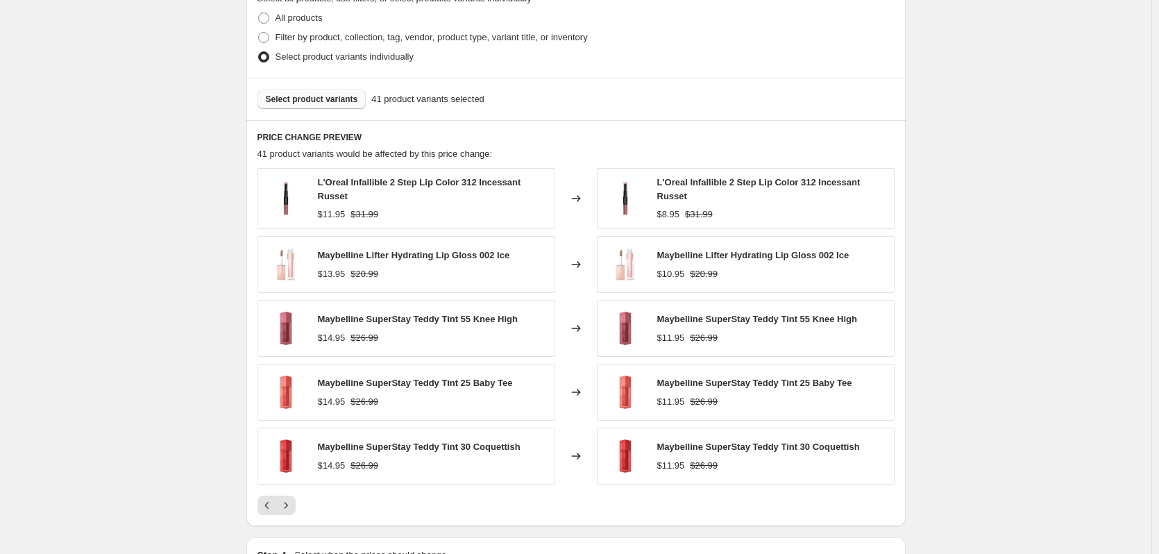
click at [290, 512] on div "PRICE CHANGE PREVIEW 41 product variants would be affected by this price change…" at bounding box center [575, 323] width 659 height 407
click at [291, 507] on icon "Next" at bounding box center [286, 505] width 14 height 14
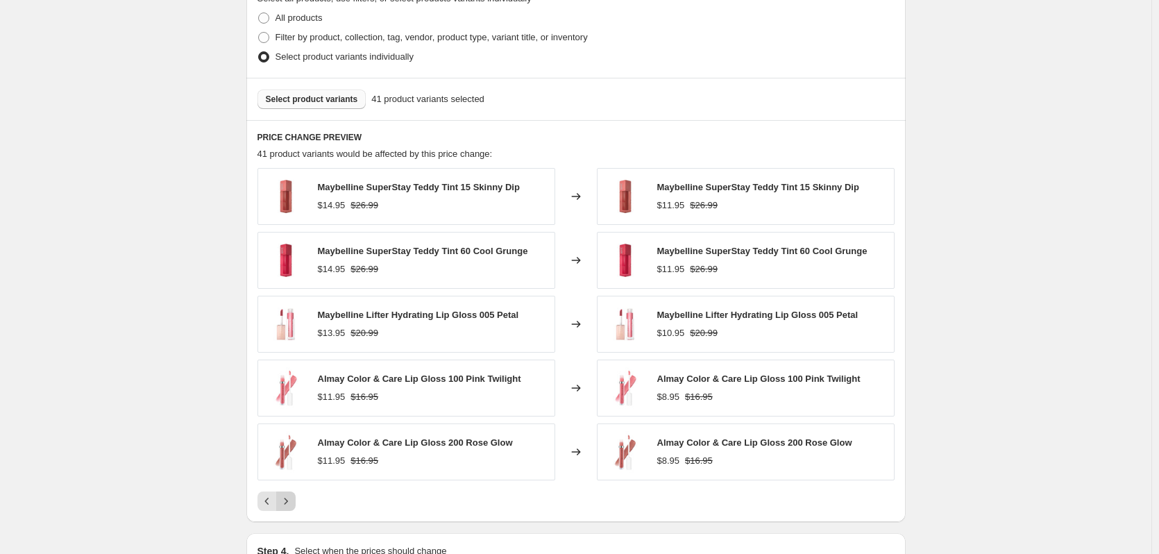
click at [293, 497] on icon "Next" at bounding box center [286, 501] width 14 height 14
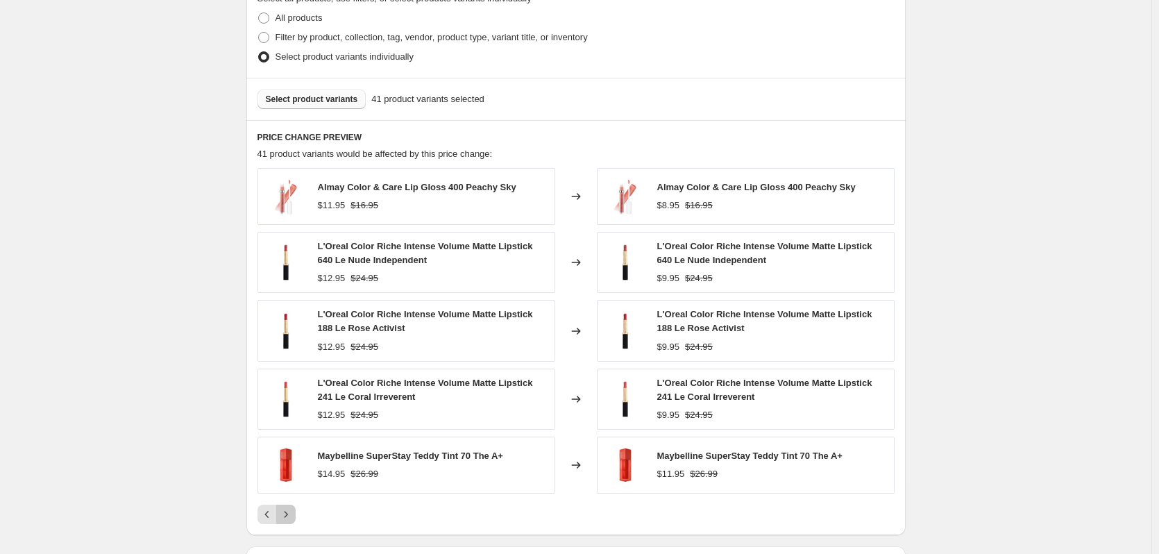
click at [291, 513] on icon "Next" at bounding box center [286, 514] width 14 height 14
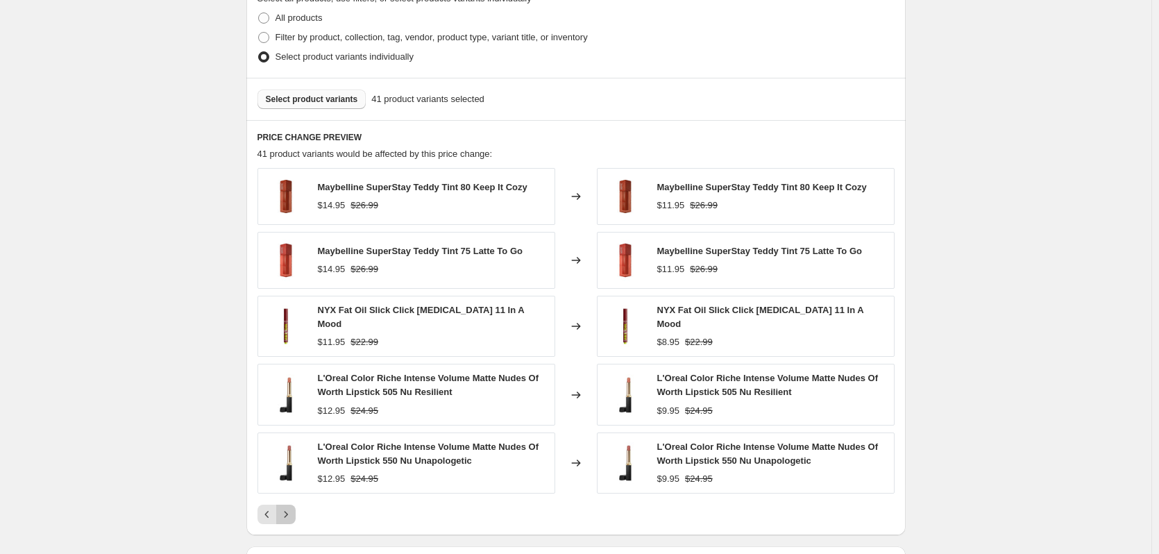
click at [291, 513] on icon "Next" at bounding box center [286, 514] width 14 height 14
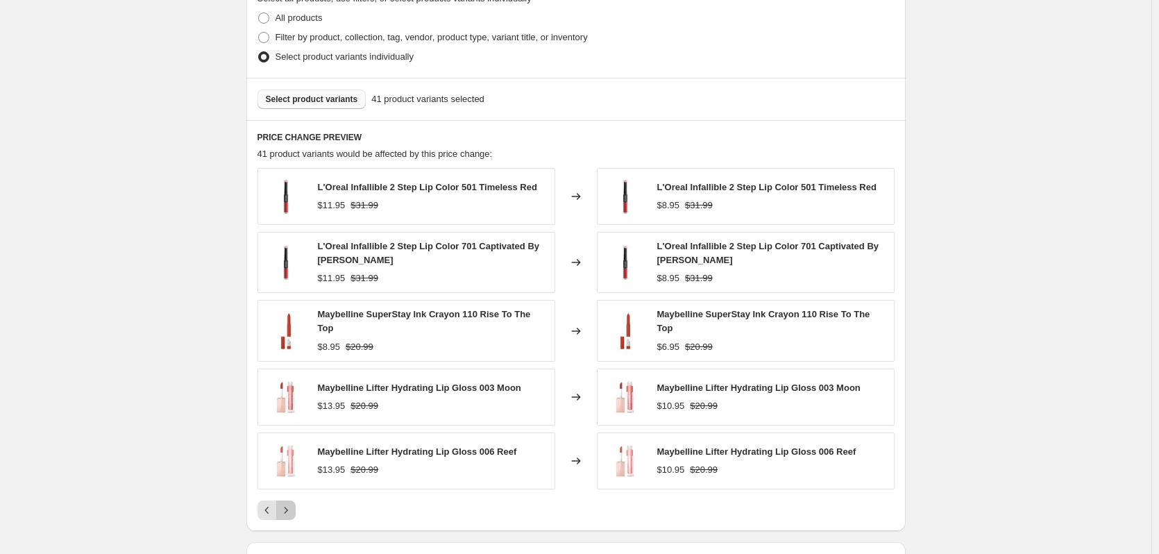
click at [292, 507] on icon "Next" at bounding box center [286, 510] width 14 height 14
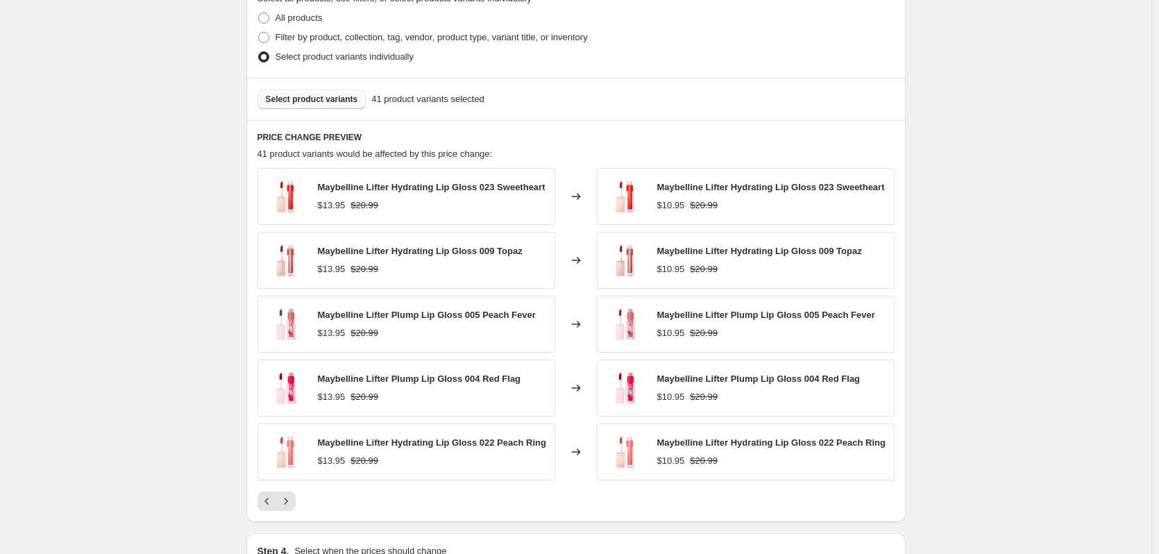
click at [324, 100] on span "Select product variants" at bounding box center [312, 99] width 92 height 11
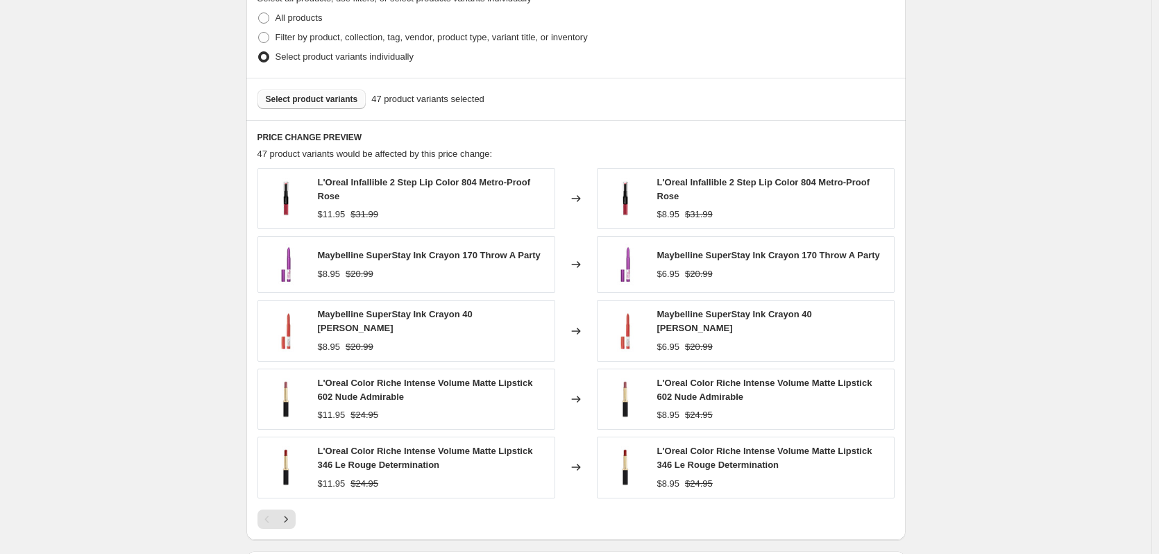
click at [283, 103] on span "Select product variants" at bounding box center [312, 99] width 92 height 11
click at [287, 519] on icon "Next" at bounding box center [286, 519] width 14 height 14
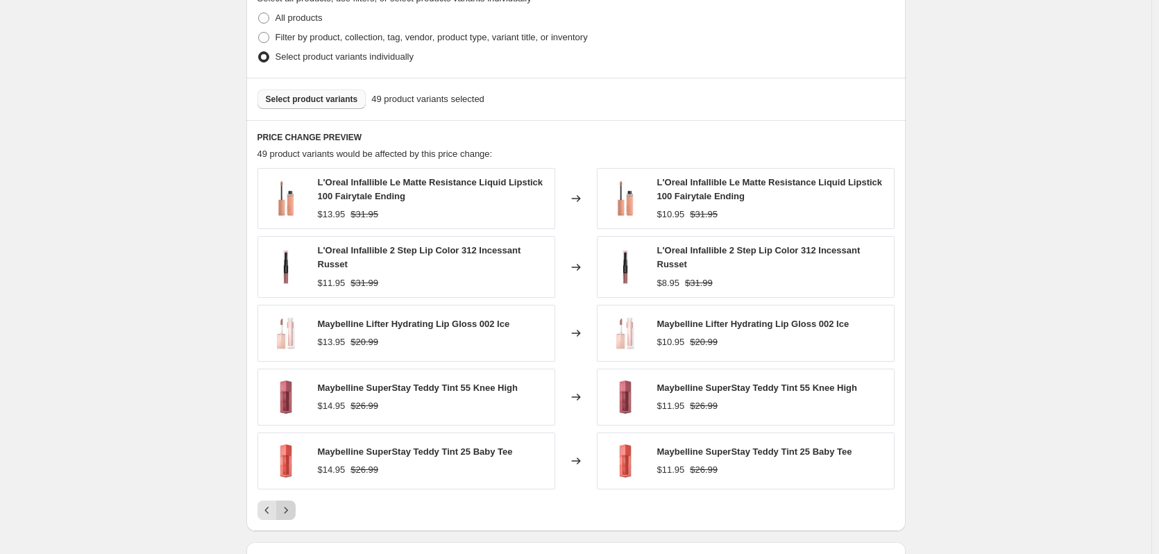
click at [287, 519] on div "PRICE CHANGE PREVIEW 49 product variants would be affected by this price change…" at bounding box center [575, 325] width 659 height 411
click at [290, 503] on icon "Next" at bounding box center [286, 510] width 14 height 14
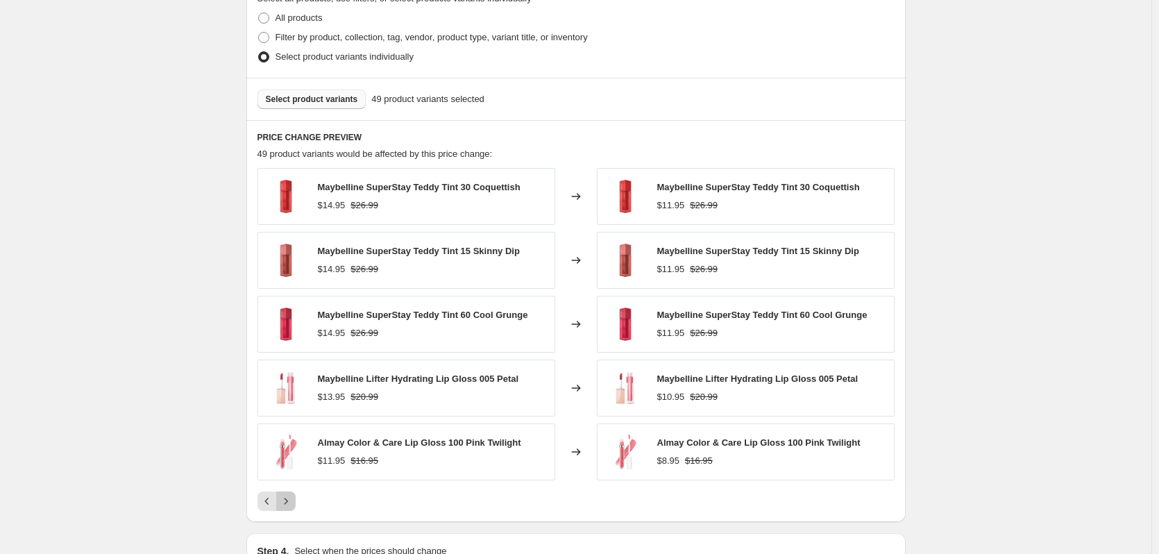
click at [290, 503] on icon "Next" at bounding box center [286, 501] width 14 height 14
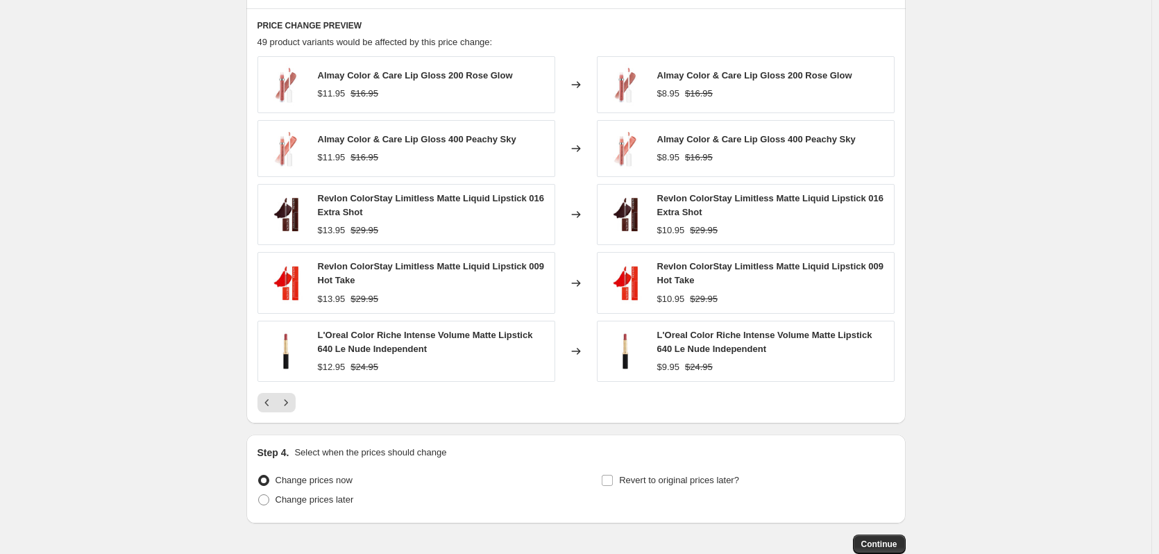
scroll to position [1134, 0]
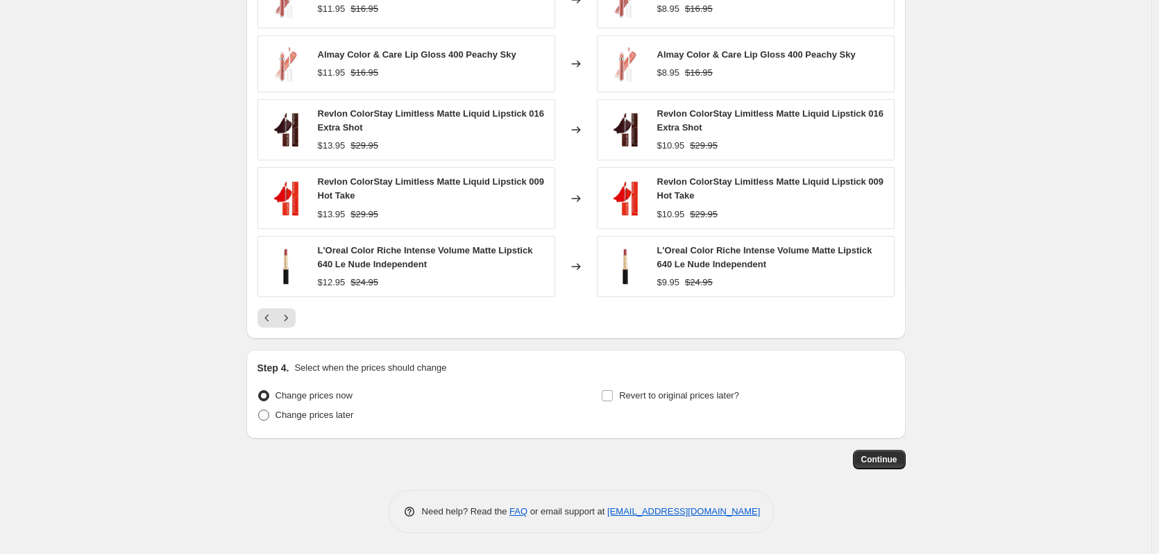
click at [325, 414] on span "Change prices later" at bounding box center [315, 415] width 78 height 10
click at [259, 410] on input "Change prices later" at bounding box center [258, 410] width 1 height 1
radio input "true"
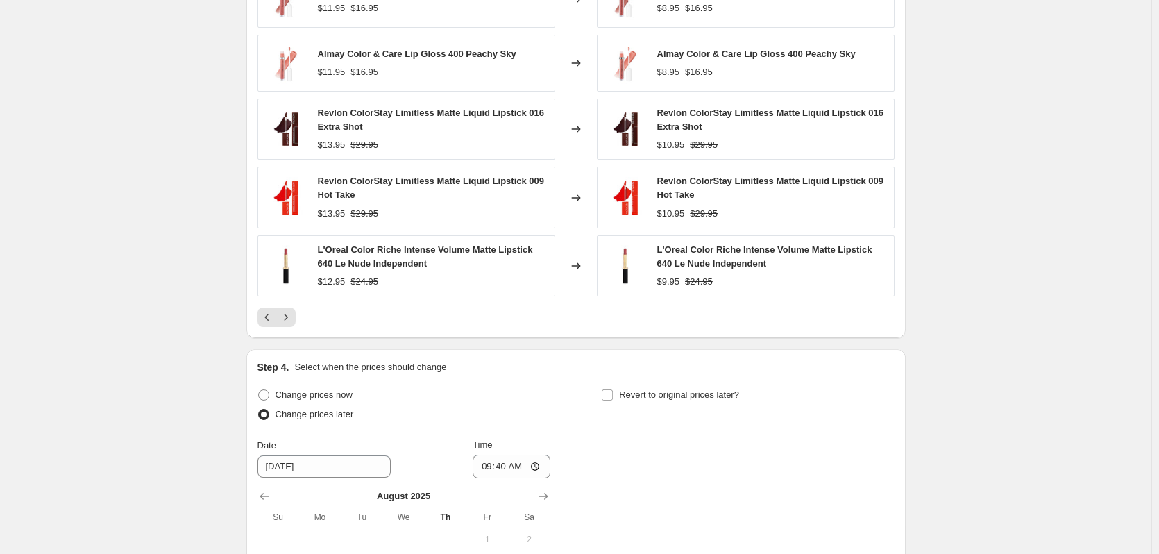
scroll to position [1273, 0]
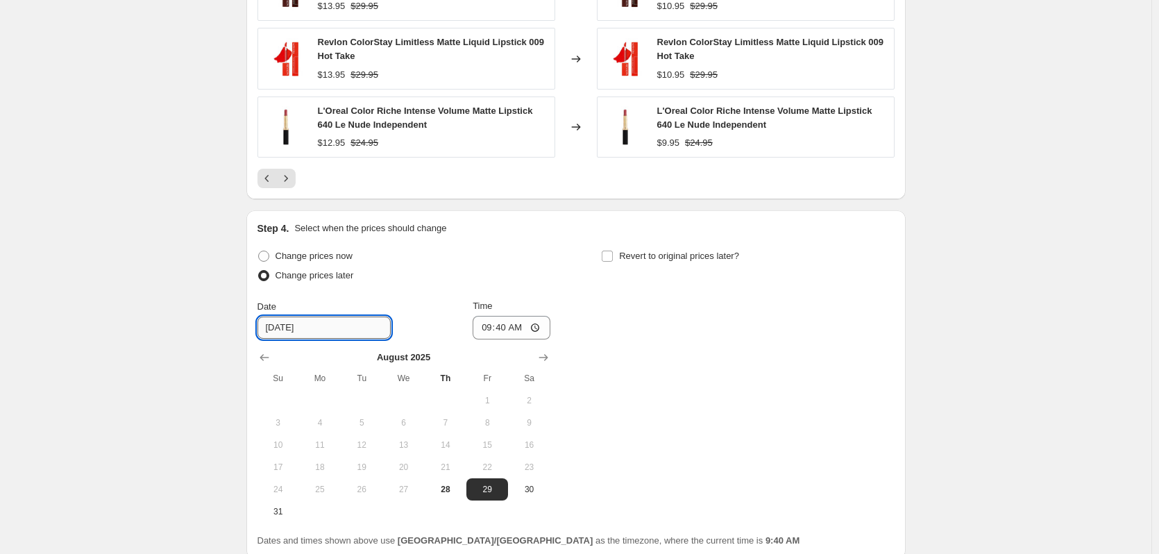
click at [315, 332] on input "[DATE]" at bounding box center [324, 328] width 133 height 22
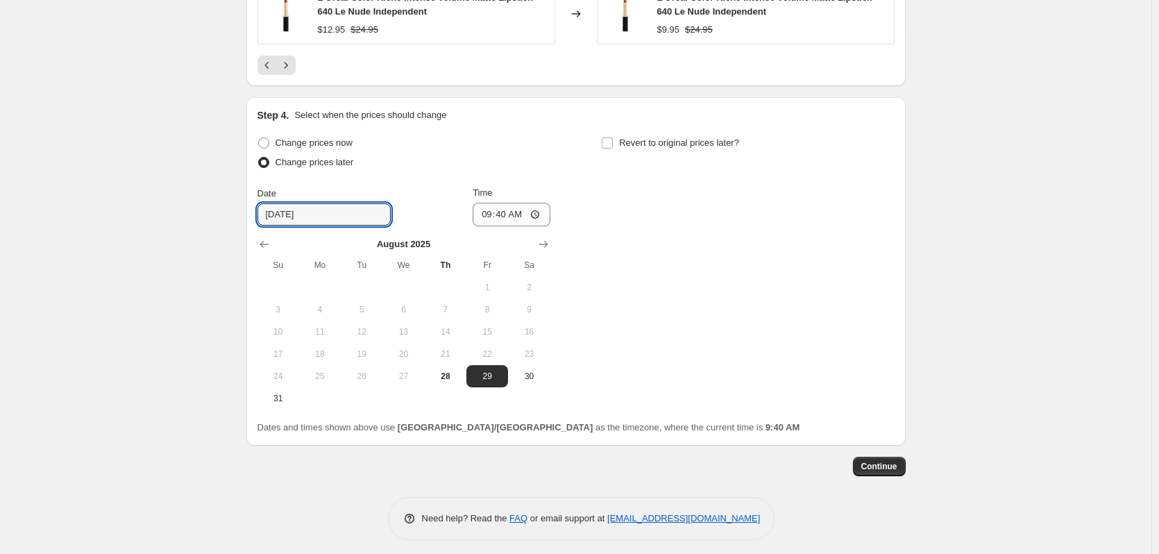
scroll to position [1394, 0]
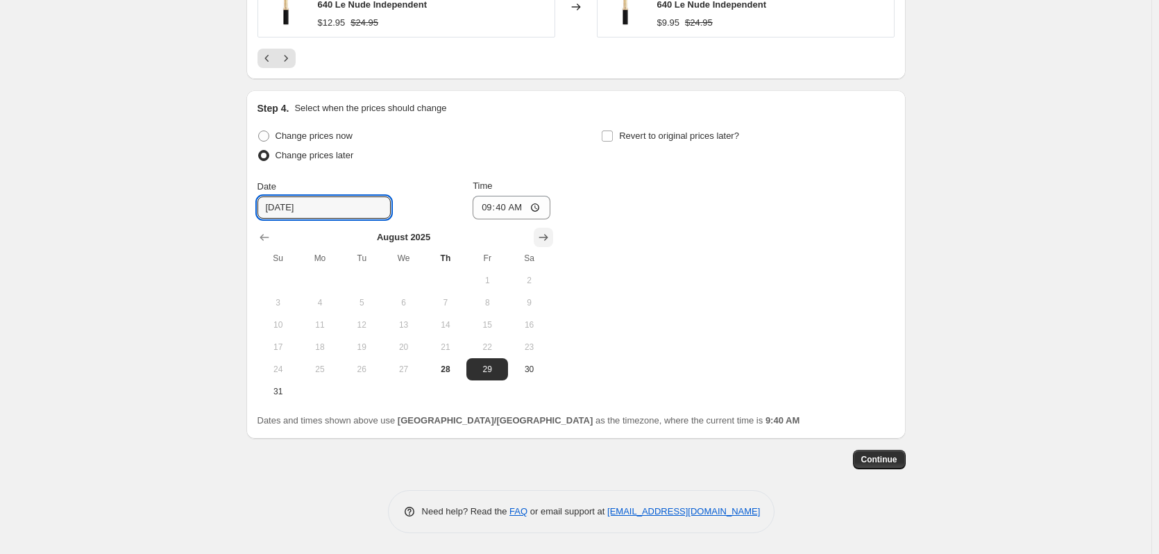
click at [546, 235] on icon "Show next month, September 2025" at bounding box center [544, 237] width 14 height 14
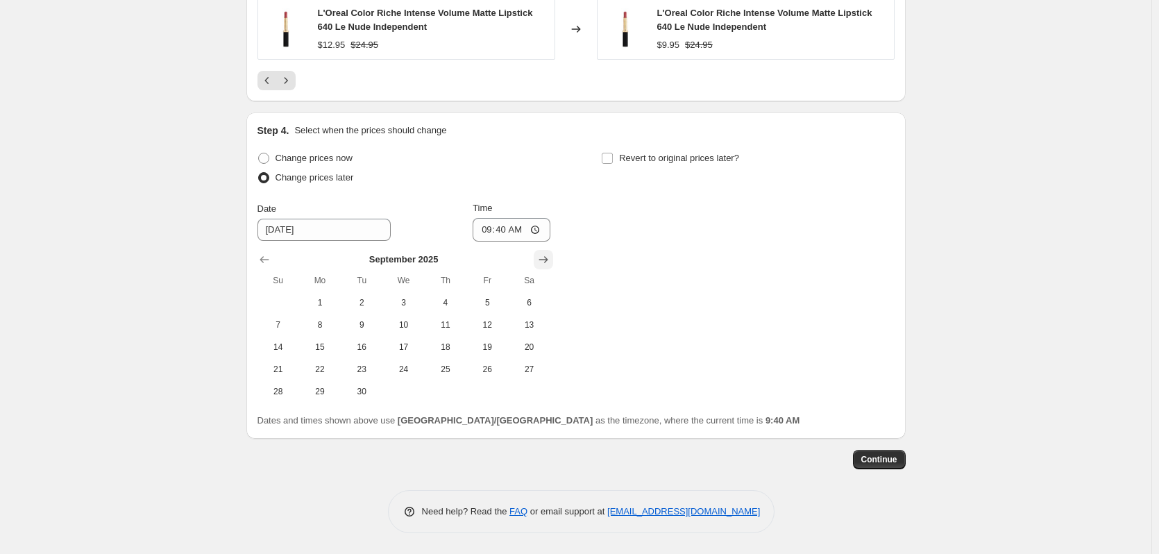
scroll to position [1372, 0]
click at [330, 306] on span "1" at bounding box center [320, 302] width 31 height 11
click at [271, 260] on icon "Show previous month, August 2025" at bounding box center [265, 260] width 14 height 14
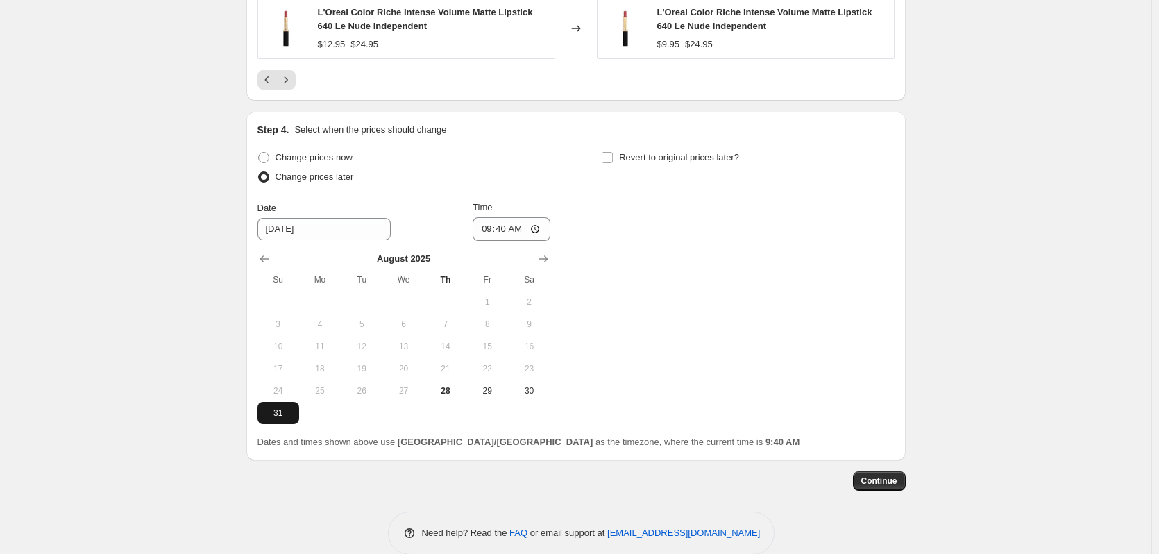
click at [281, 411] on span "31" at bounding box center [278, 412] width 31 height 11
click at [310, 233] on input "[DATE]" at bounding box center [324, 229] width 133 height 22
click at [539, 262] on button "Show next month, September 2025" at bounding box center [543, 258] width 19 height 19
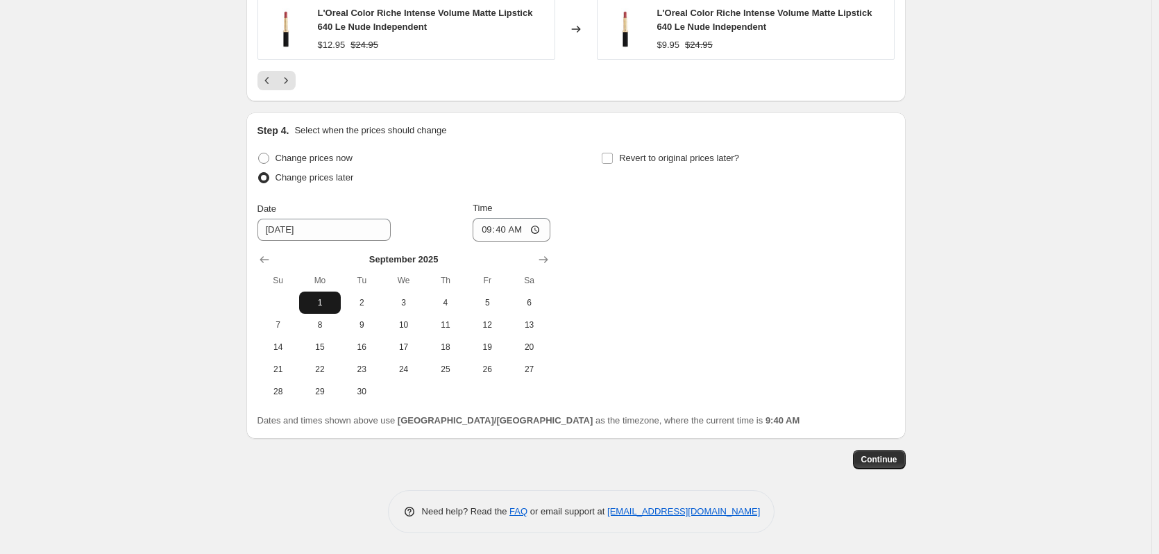
click at [328, 306] on span "1" at bounding box center [320, 302] width 31 height 11
type input "[DATE]"
click at [484, 228] on input "09:40" at bounding box center [512, 230] width 78 height 24
type input "00:00"
click at [621, 147] on div "Step 4. Select when the prices should change Change prices now Change prices la…" at bounding box center [576, 276] width 637 height 304
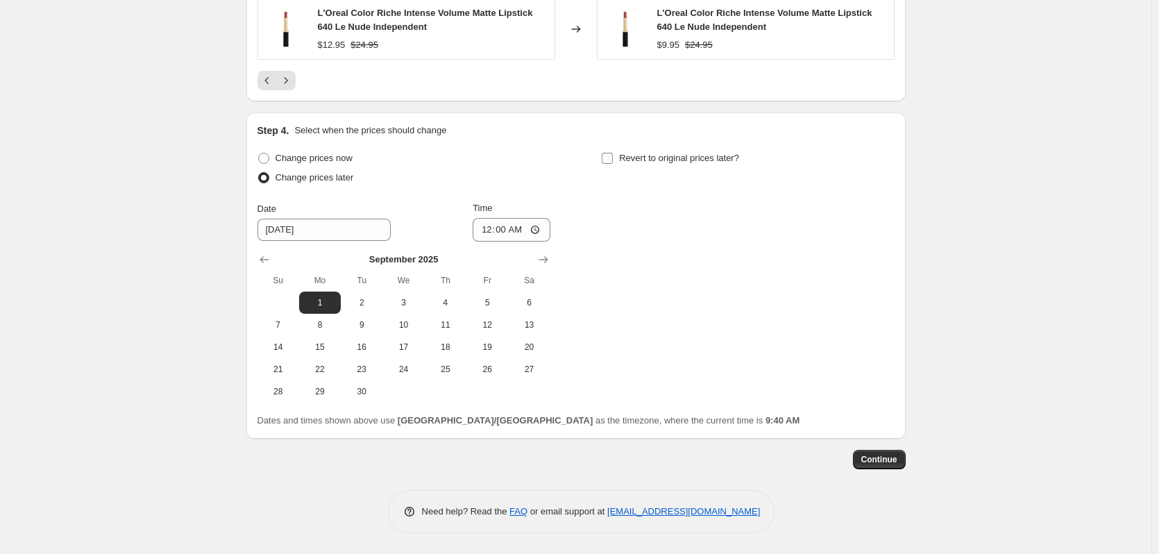
click at [622, 155] on label "Revert to original prices later?" at bounding box center [670, 158] width 138 height 19
click at [613, 155] on input "Revert to original prices later?" at bounding box center [607, 158] width 11 height 11
checkbox input "true"
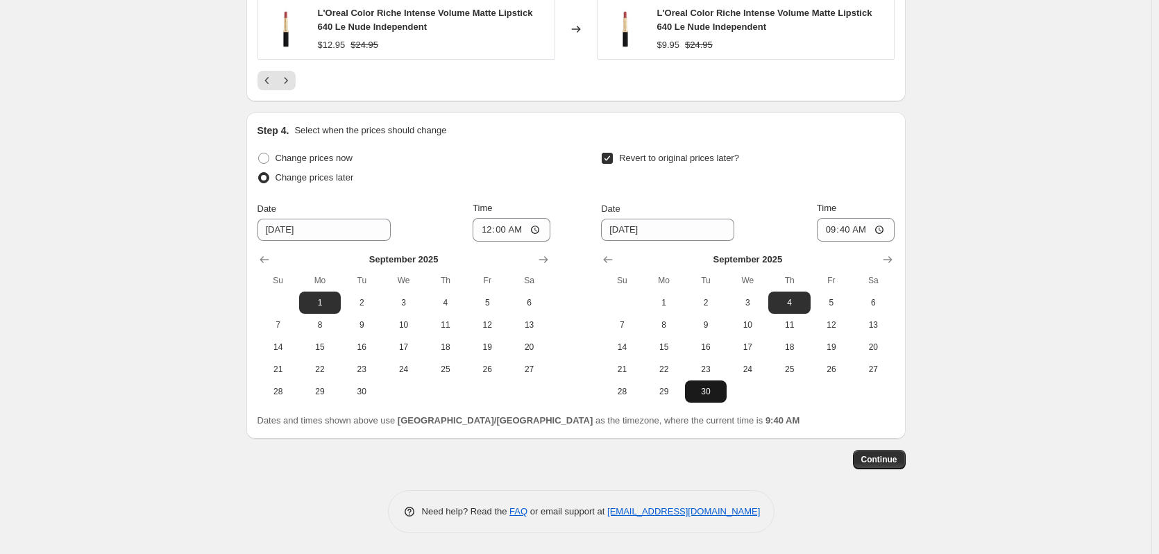
click at [718, 396] on span "30" at bounding box center [706, 391] width 31 height 11
type input "[DATE]"
click at [832, 221] on input "09:40" at bounding box center [856, 230] width 78 height 24
type input "23:59"
click at [870, 458] on span "Continue" at bounding box center [879, 459] width 36 height 11
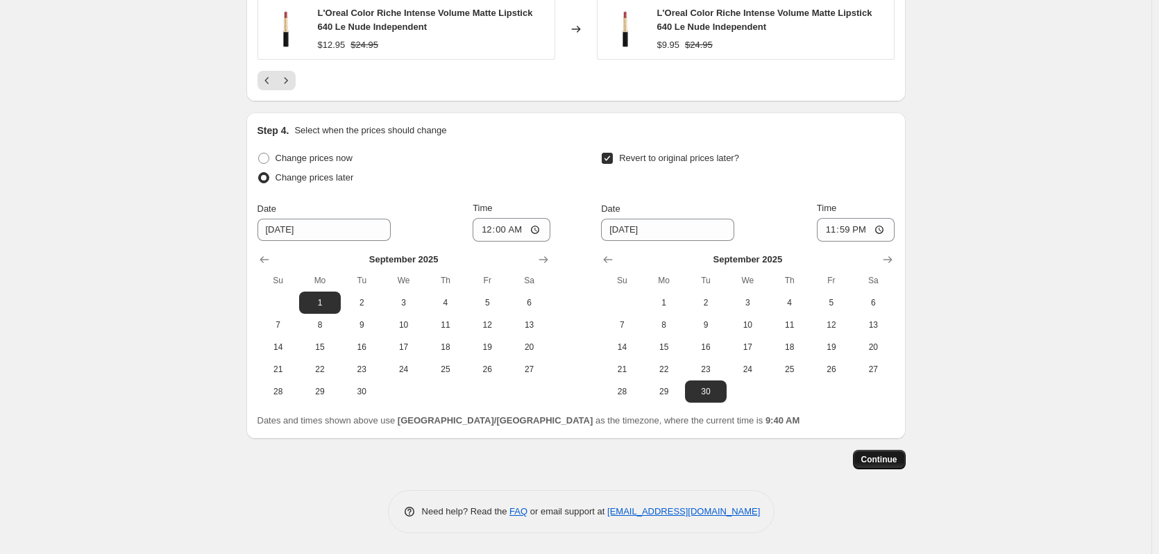
scroll to position [0, 0]
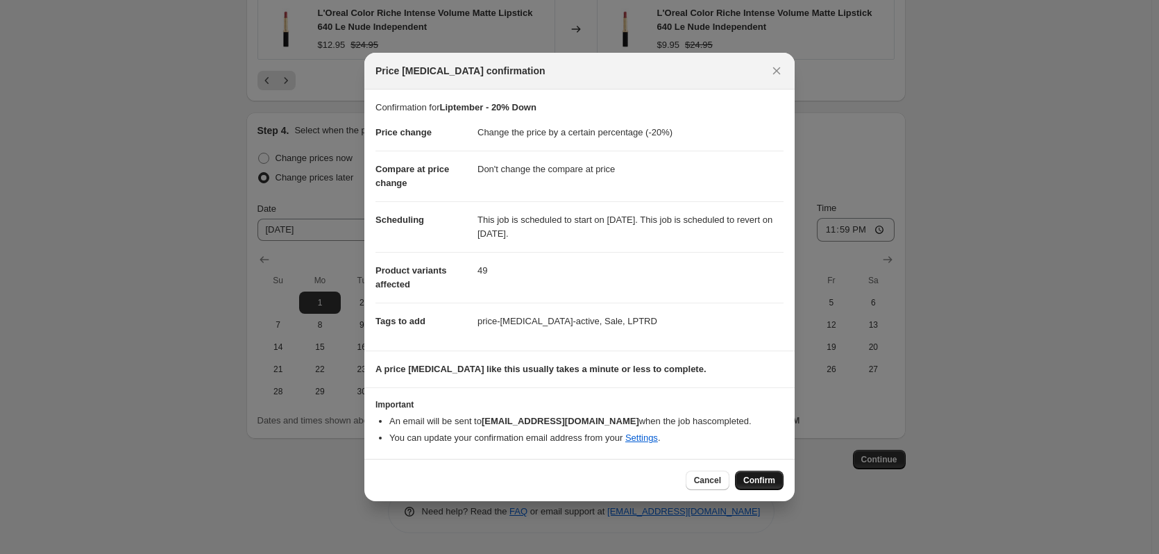
click at [755, 473] on button "Confirm" at bounding box center [759, 480] width 49 height 19
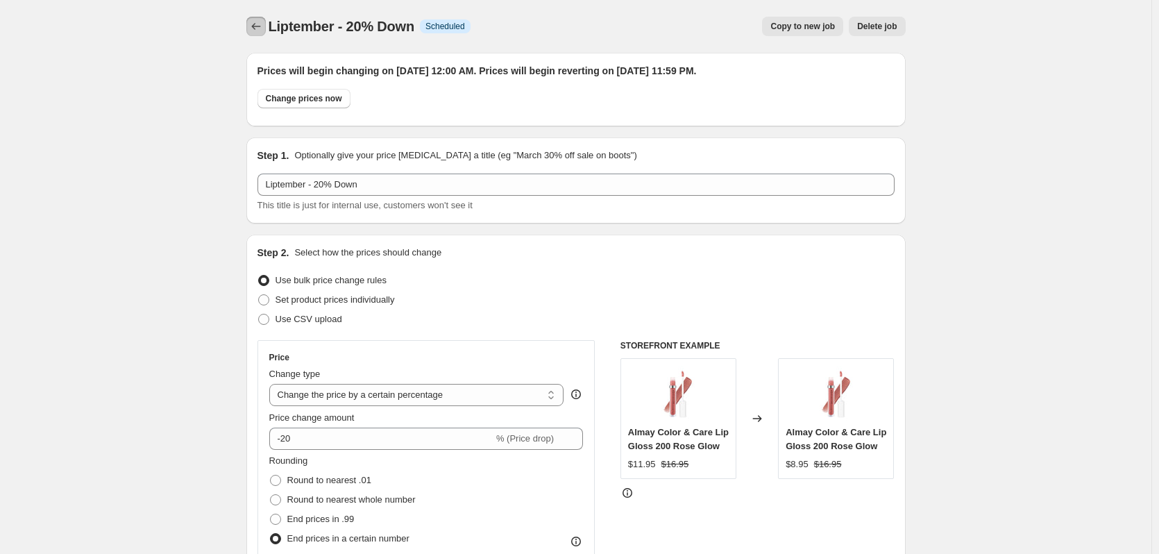
click at [256, 25] on icon "Price change jobs" at bounding box center [256, 26] width 14 height 14
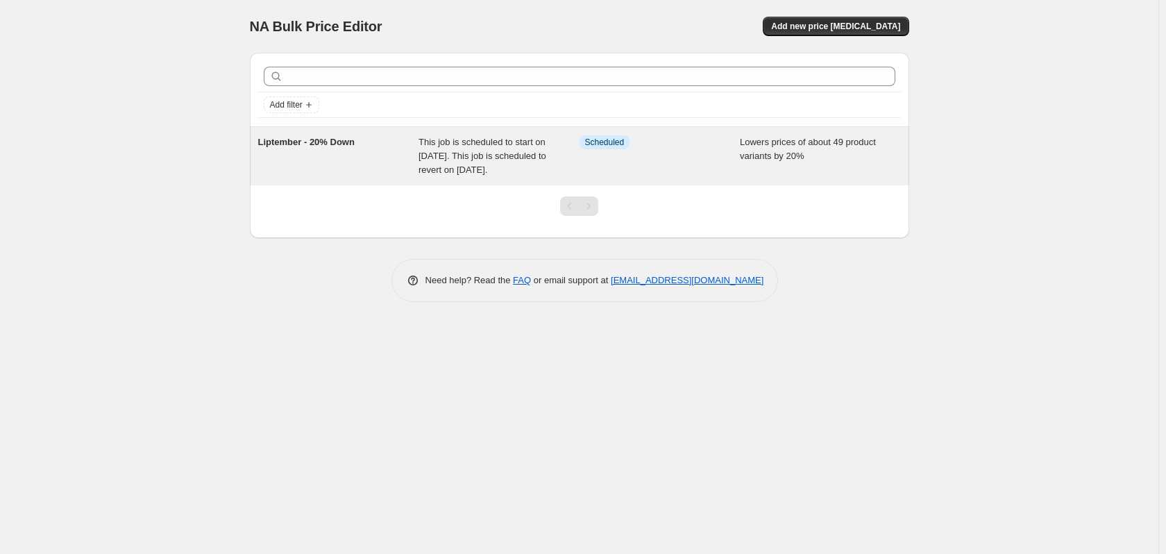
click at [302, 146] on span "Liptember - 20% Down" at bounding box center [306, 142] width 96 height 10
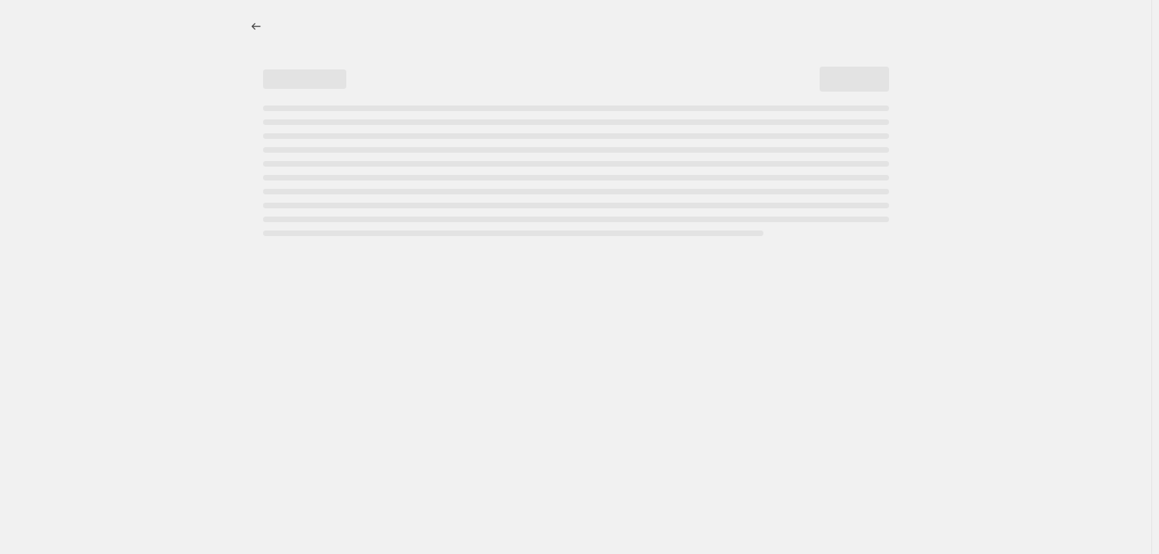
select select "percentage"
select select "no_change"
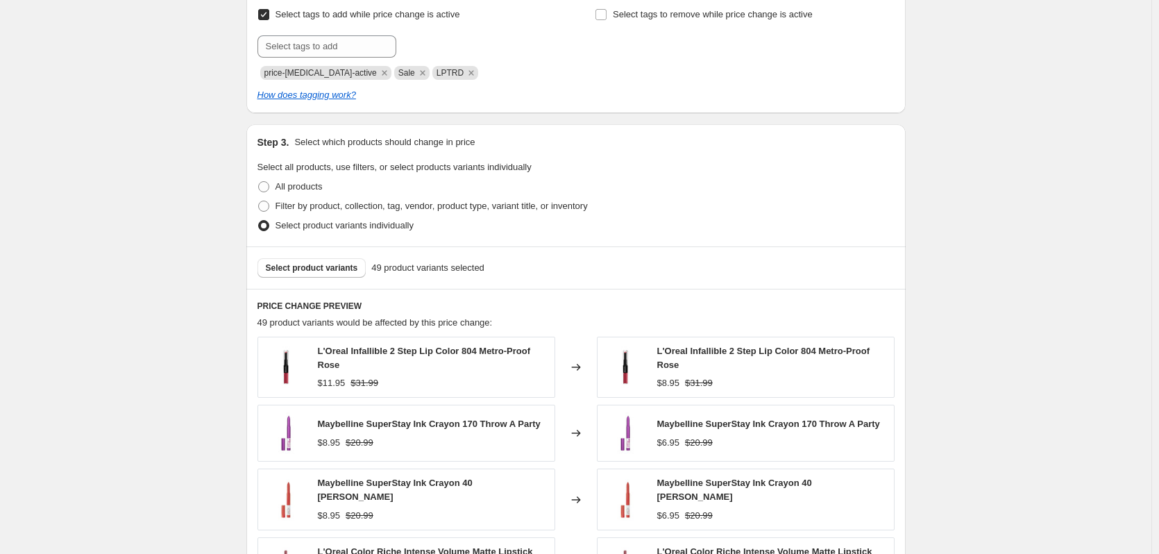
scroll to position [764, 0]
